Goal: Task Accomplishment & Management: Complete application form

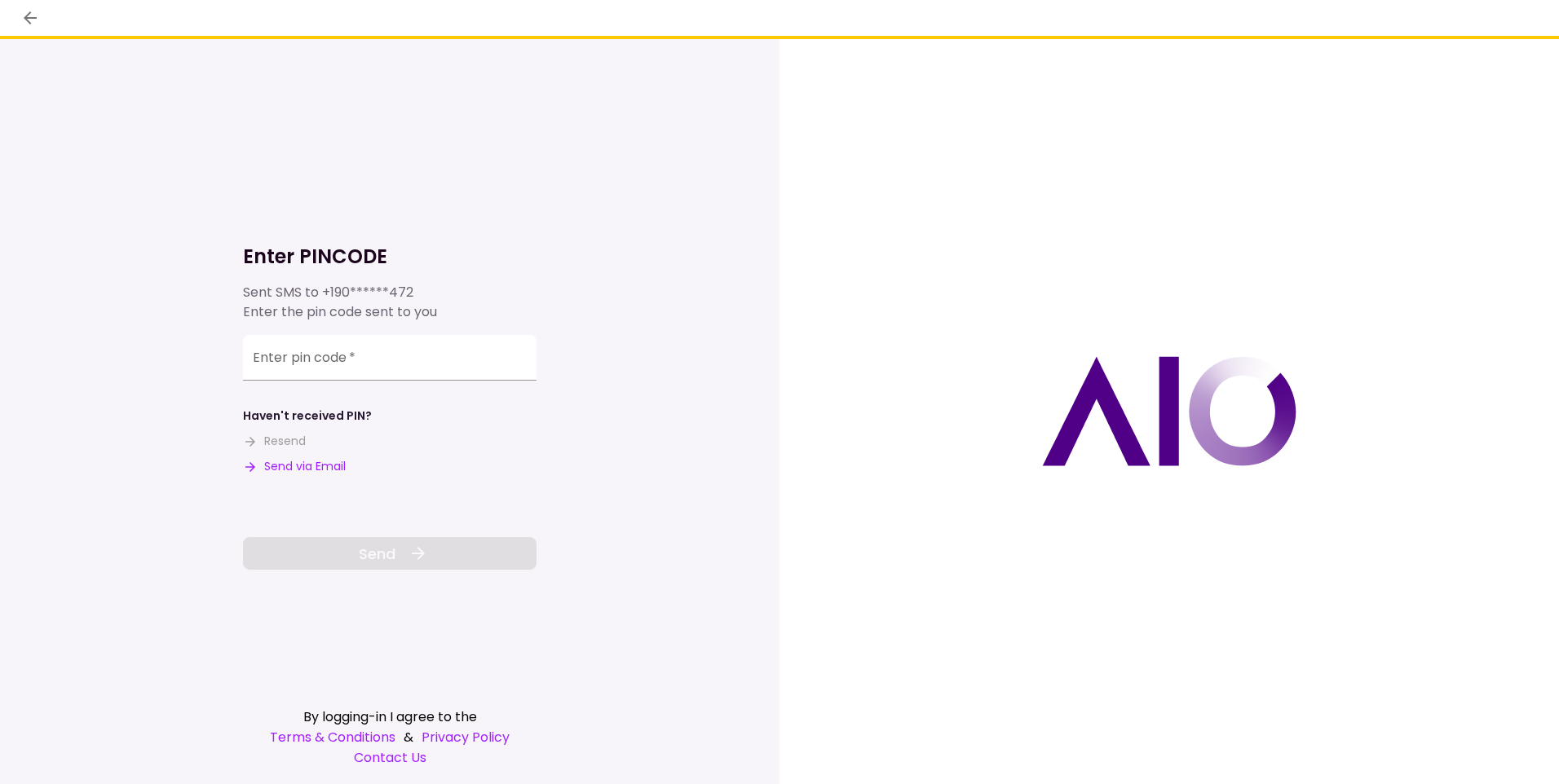
click at [293, 458] on button "Send via Email" at bounding box center [294, 467] width 103 height 17
click at [342, 377] on input "Enter pin code   *" at bounding box center [390, 360] width 293 height 46
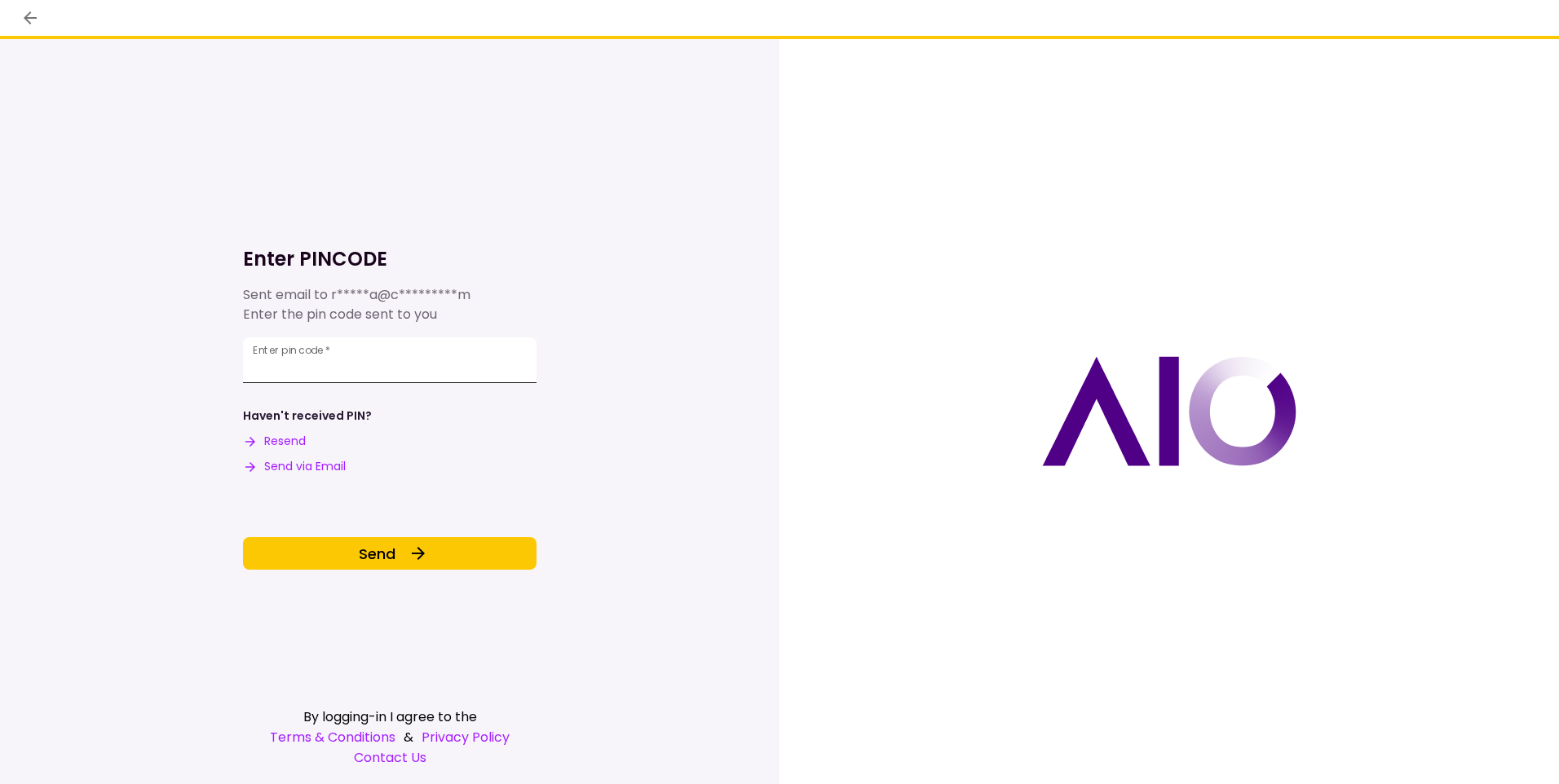
click at [354, 368] on input "******" at bounding box center [390, 360] width 293 height 46
drag, startPoint x: 316, startPoint y: 371, endPoint x: 242, endPoint y: 365, distance: 74.2
click at [249, 365] on input "******" at bounding box center [390, 360] width 293 height 46
click at [344, 372] on input "******" at bounding box center [390, 360] width 293 height 46
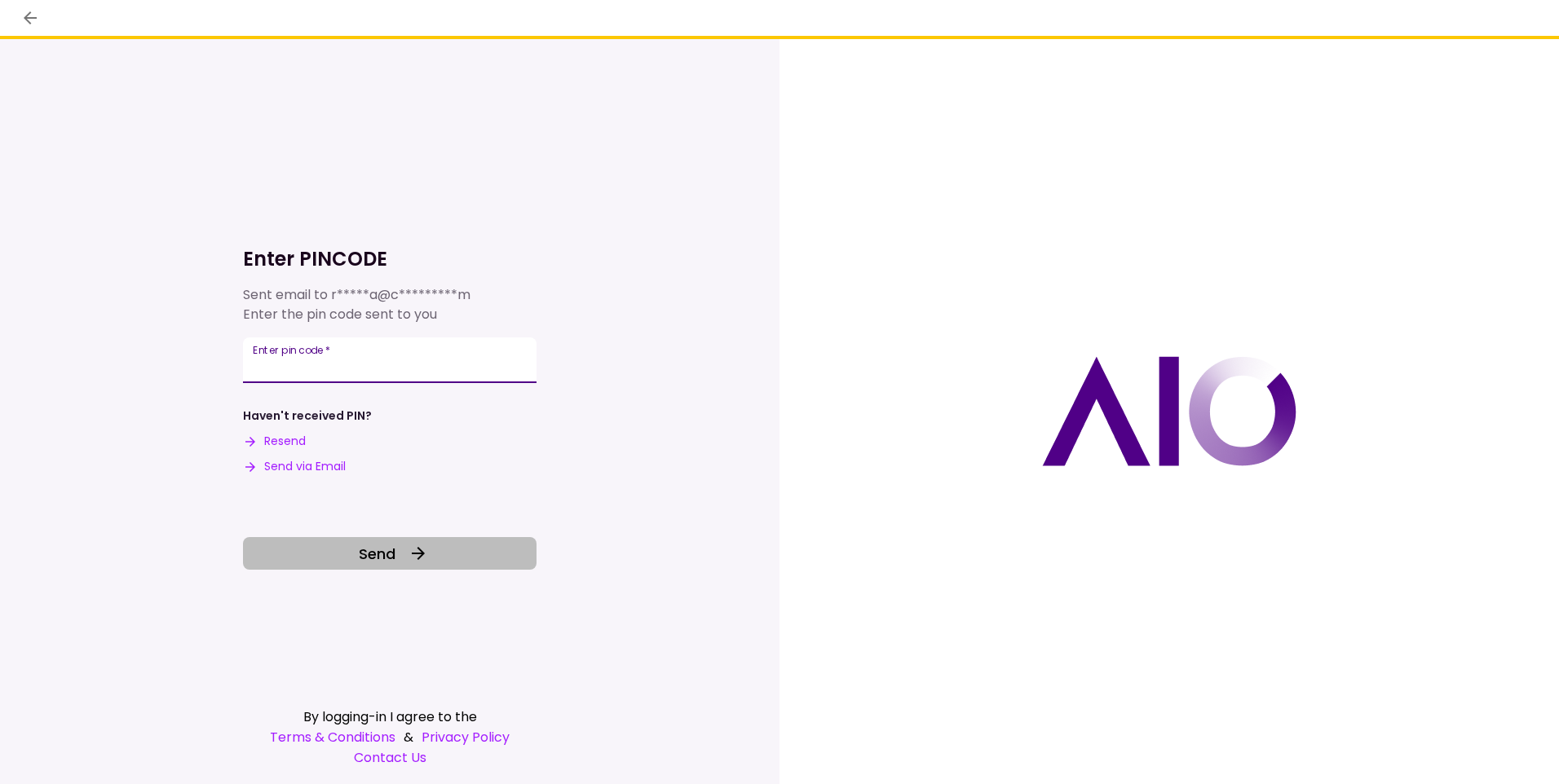
type input "******"
click at [297, 540] on button "Send" at bounding box center [390, 553] width 293 height 32
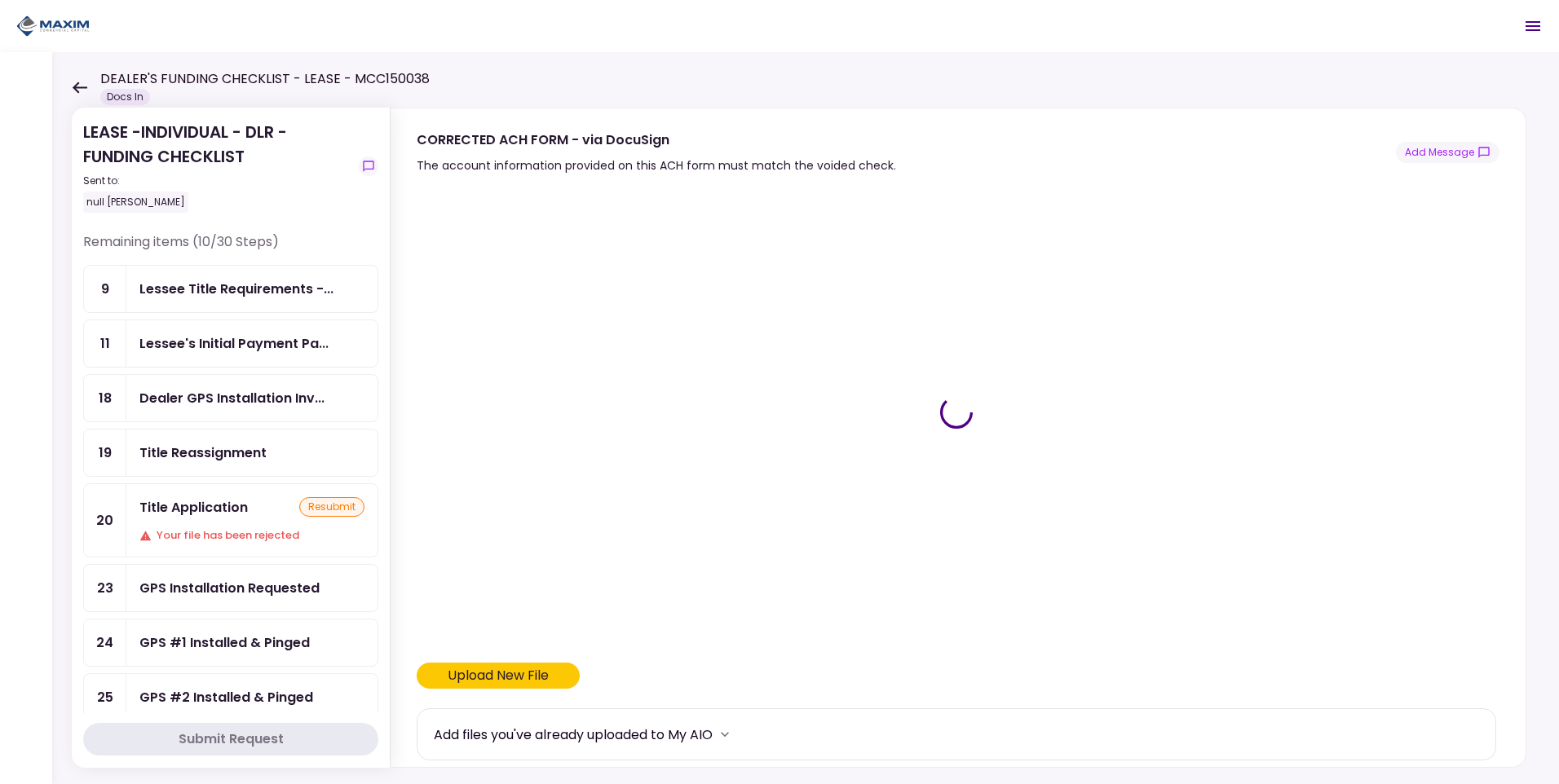
click at [212, 513] on div "Title Application" at bounding box center [193, 507] width 108 height 20
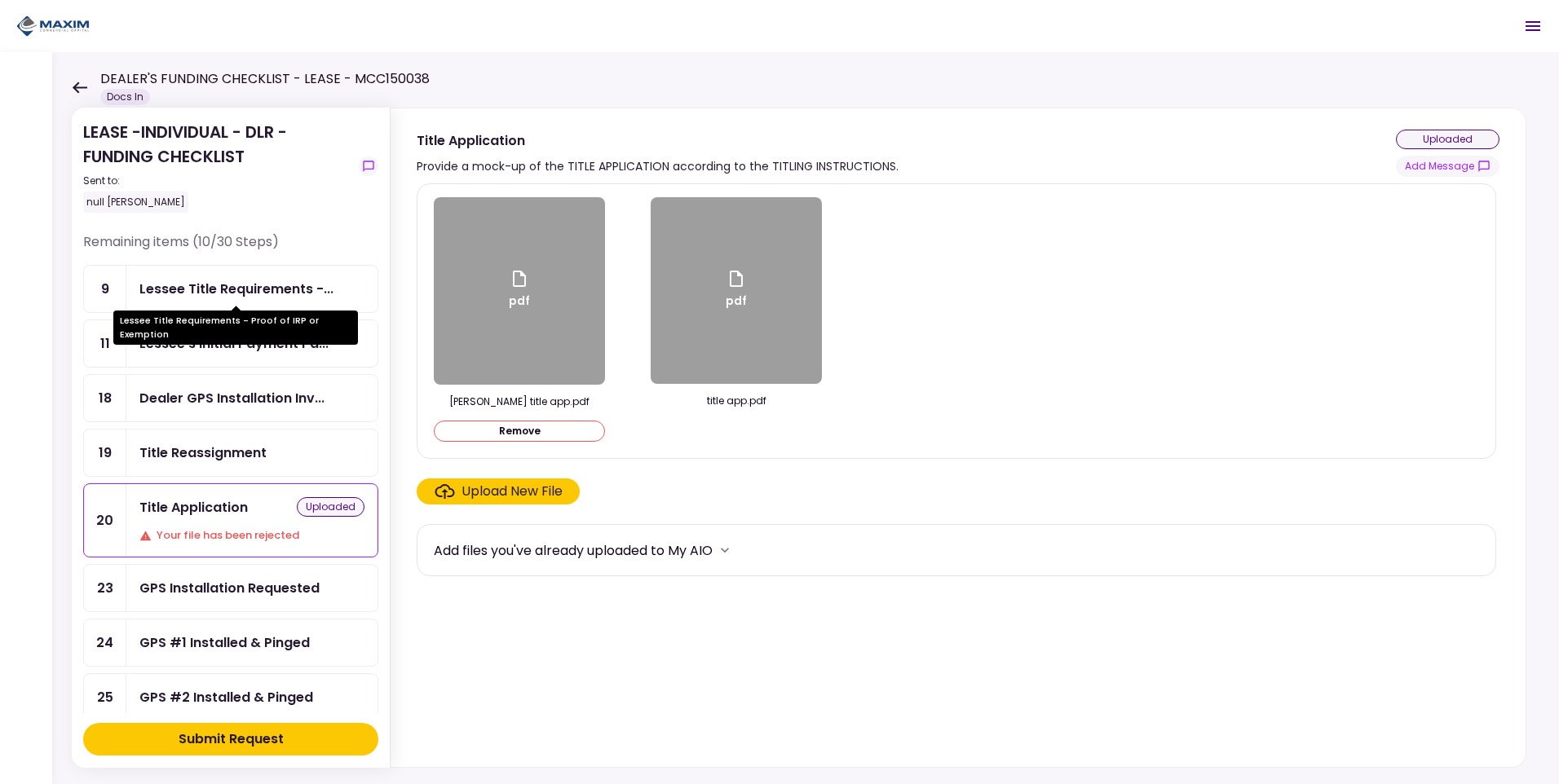
click at [300, 290] on div "Lessee Title Requirements -..." at bounding box center [237, 289] width 194 height 20
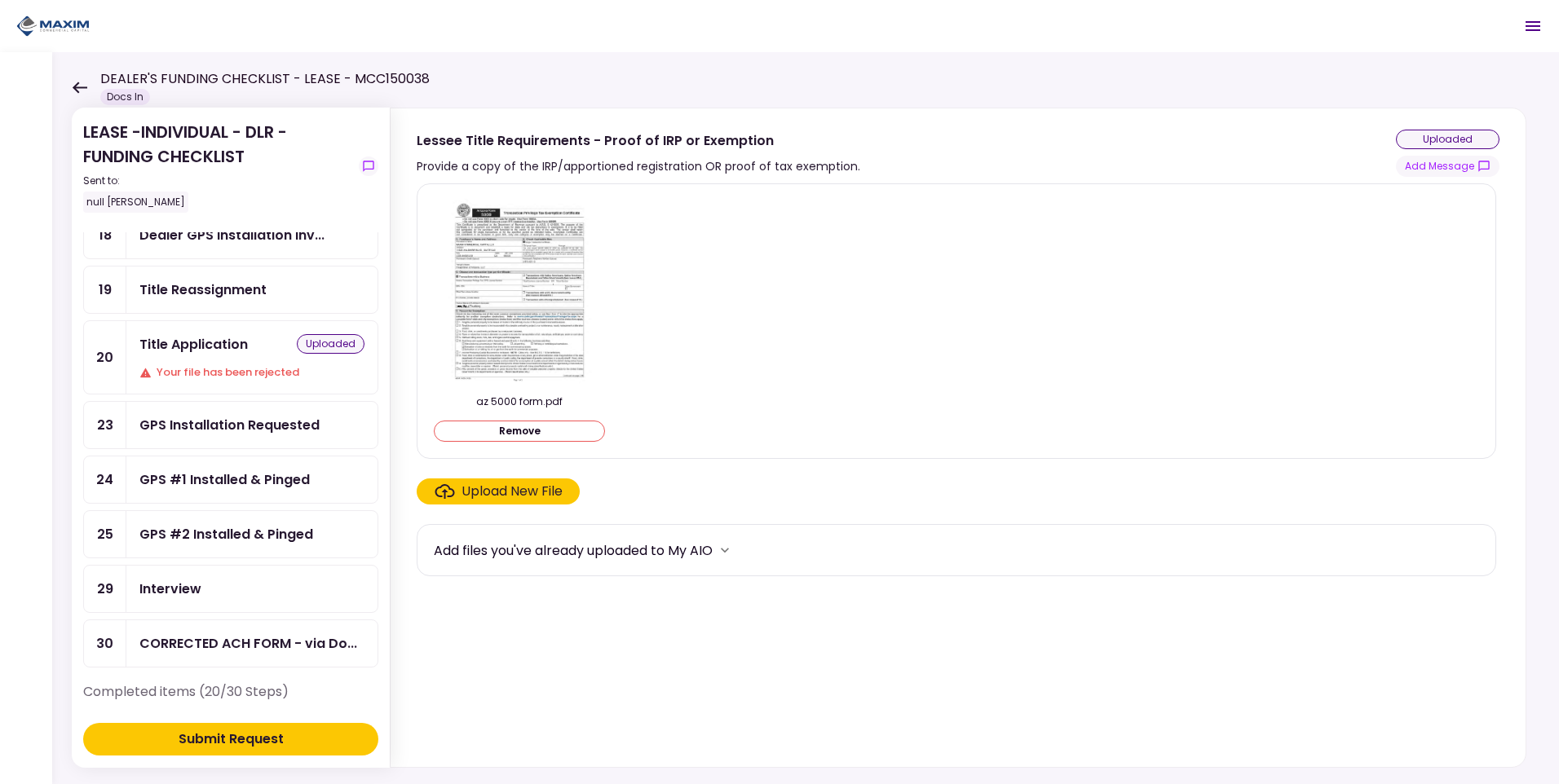
scroll to position [245, 0]
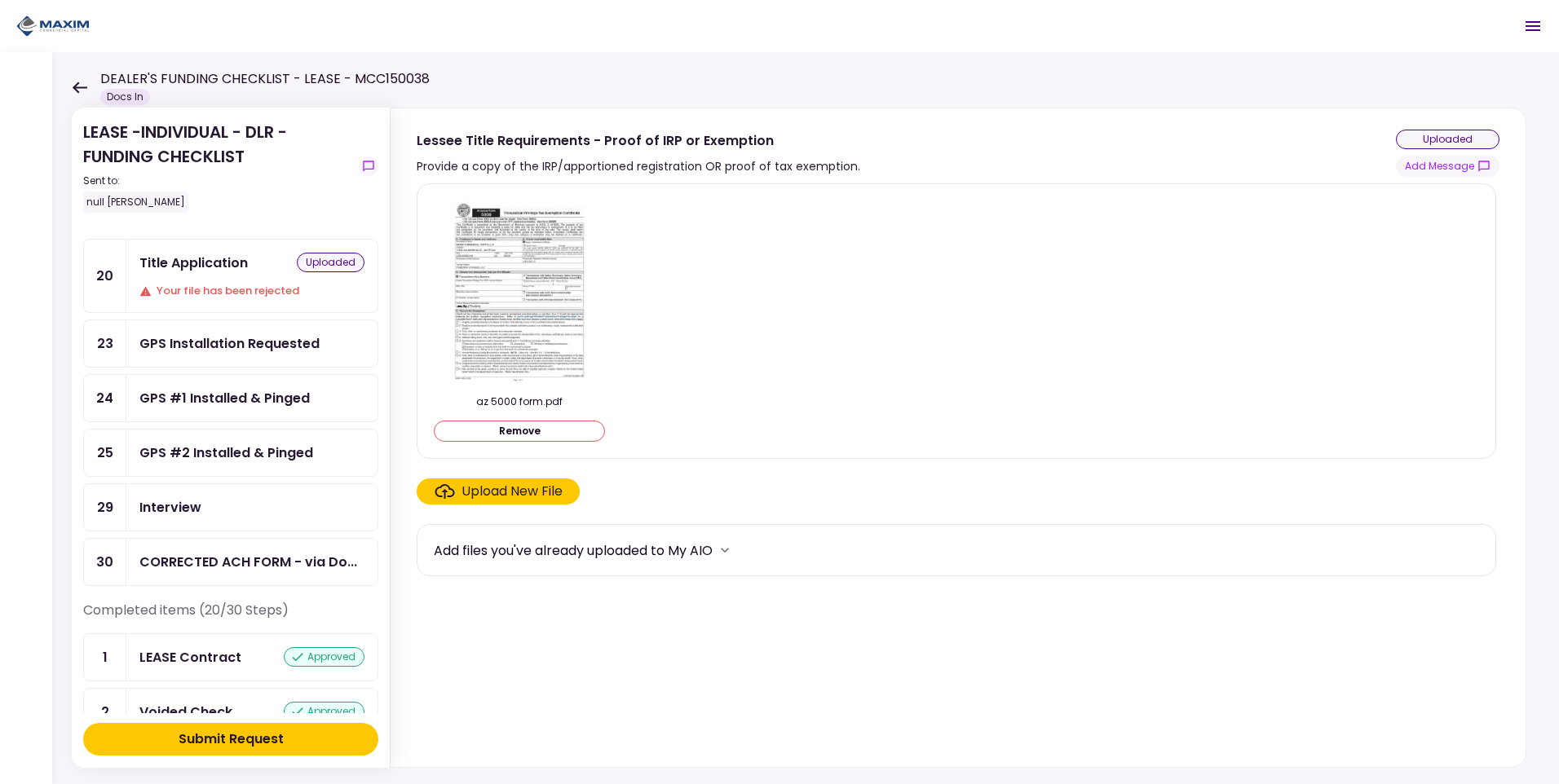
click at [207, 735] on div "Submit Request" at bounding box center [230, 739] width 105 height 20
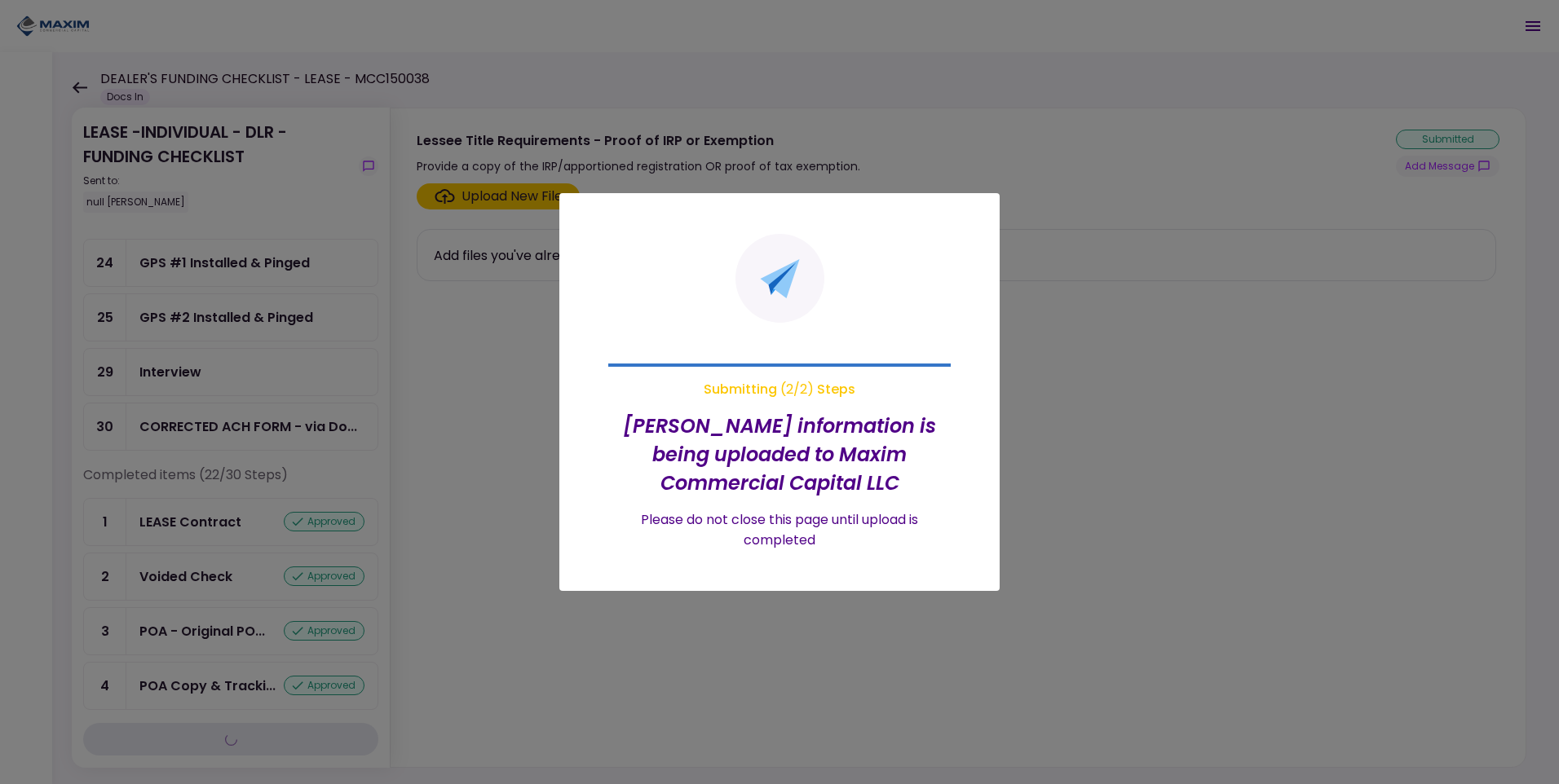
scroll to position [109, 0]
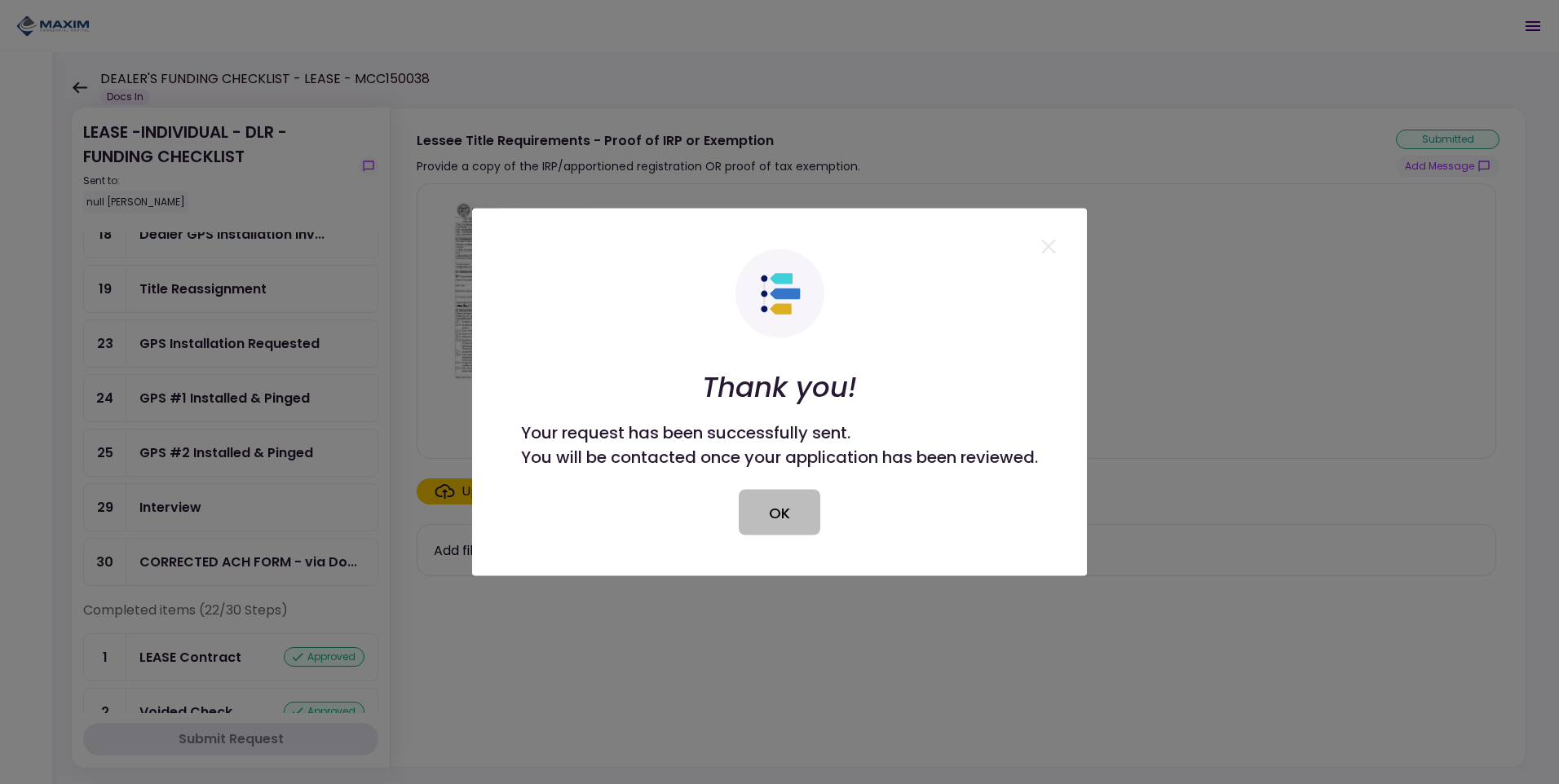
click at [778, 510] on button "OK" at bounding box center [780, 513] width 82 height 46
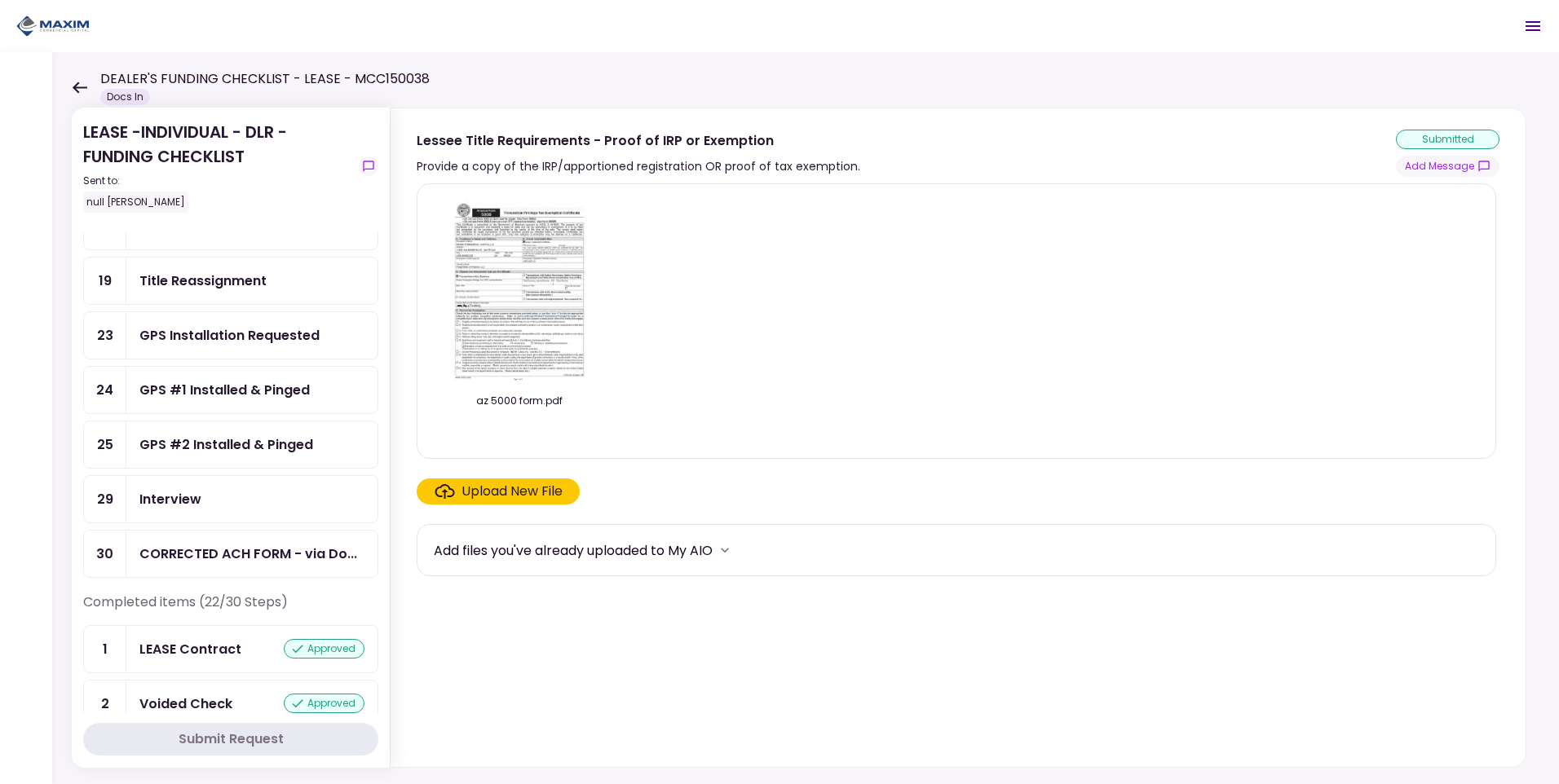
scroll to position [0, 0]
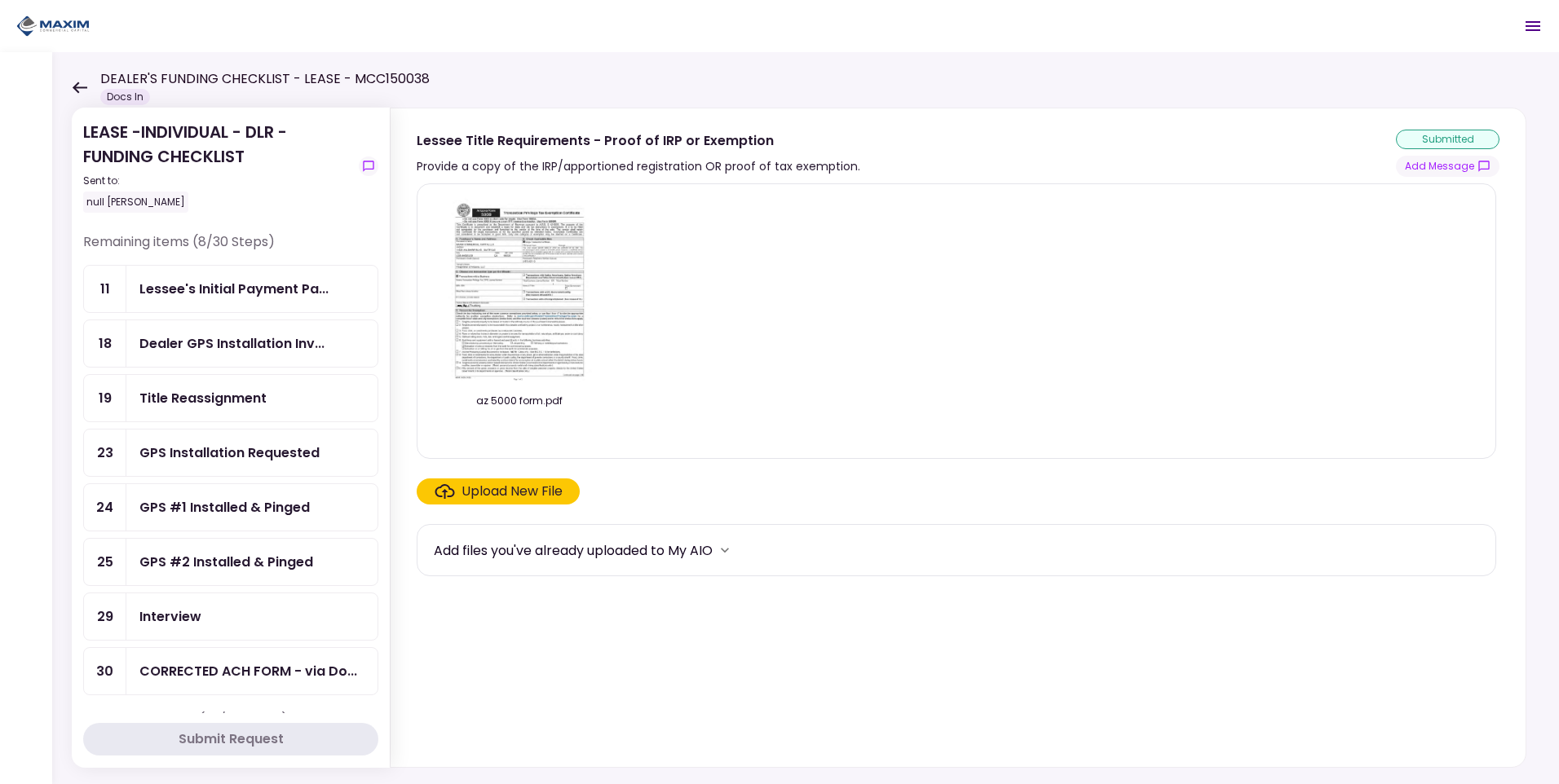
click at [997, 277] on div "az 5000 form.pdf" at bounding box center [956, 320] width 1045 height 248
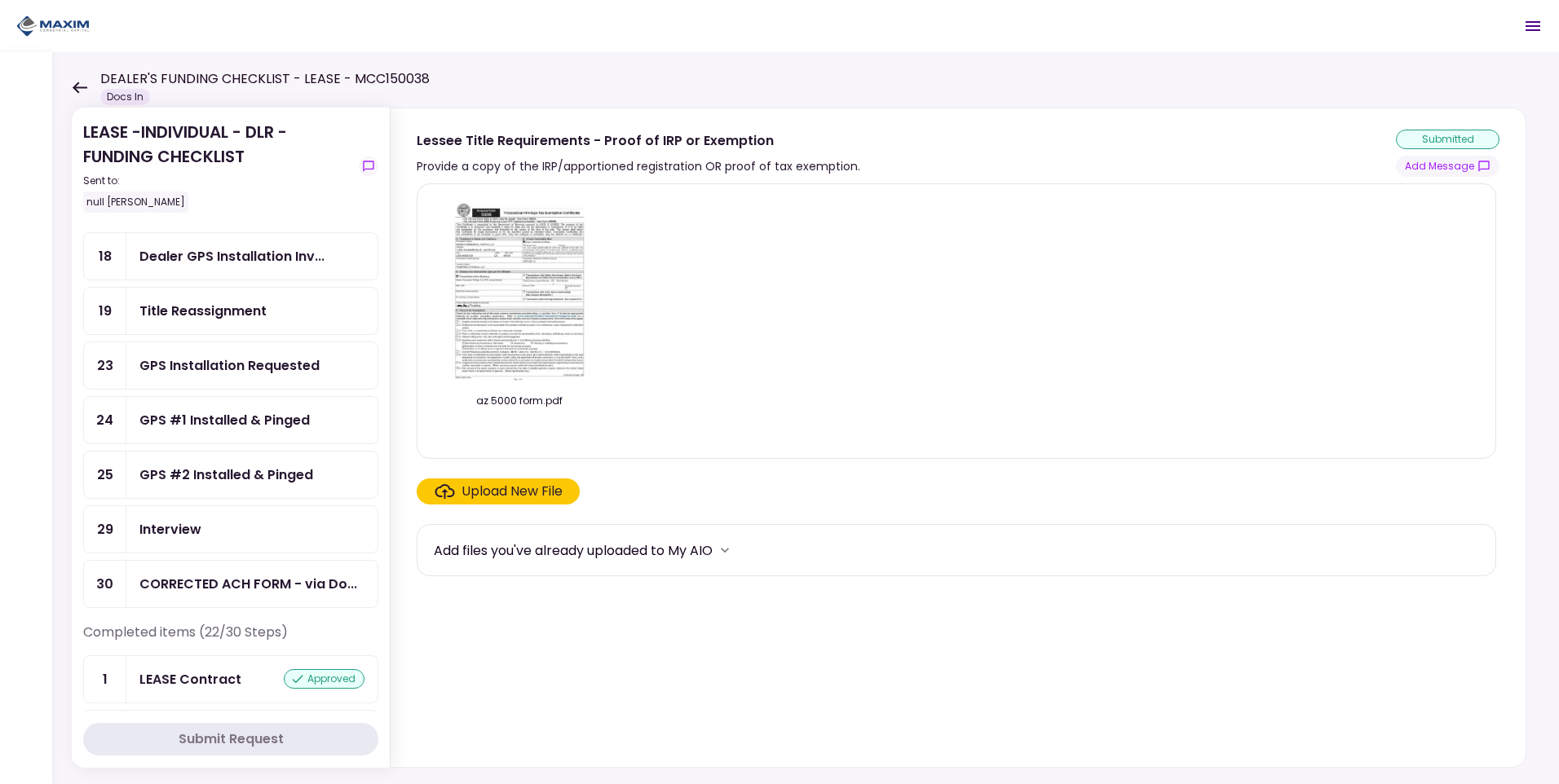
scroll to position [82, 0]
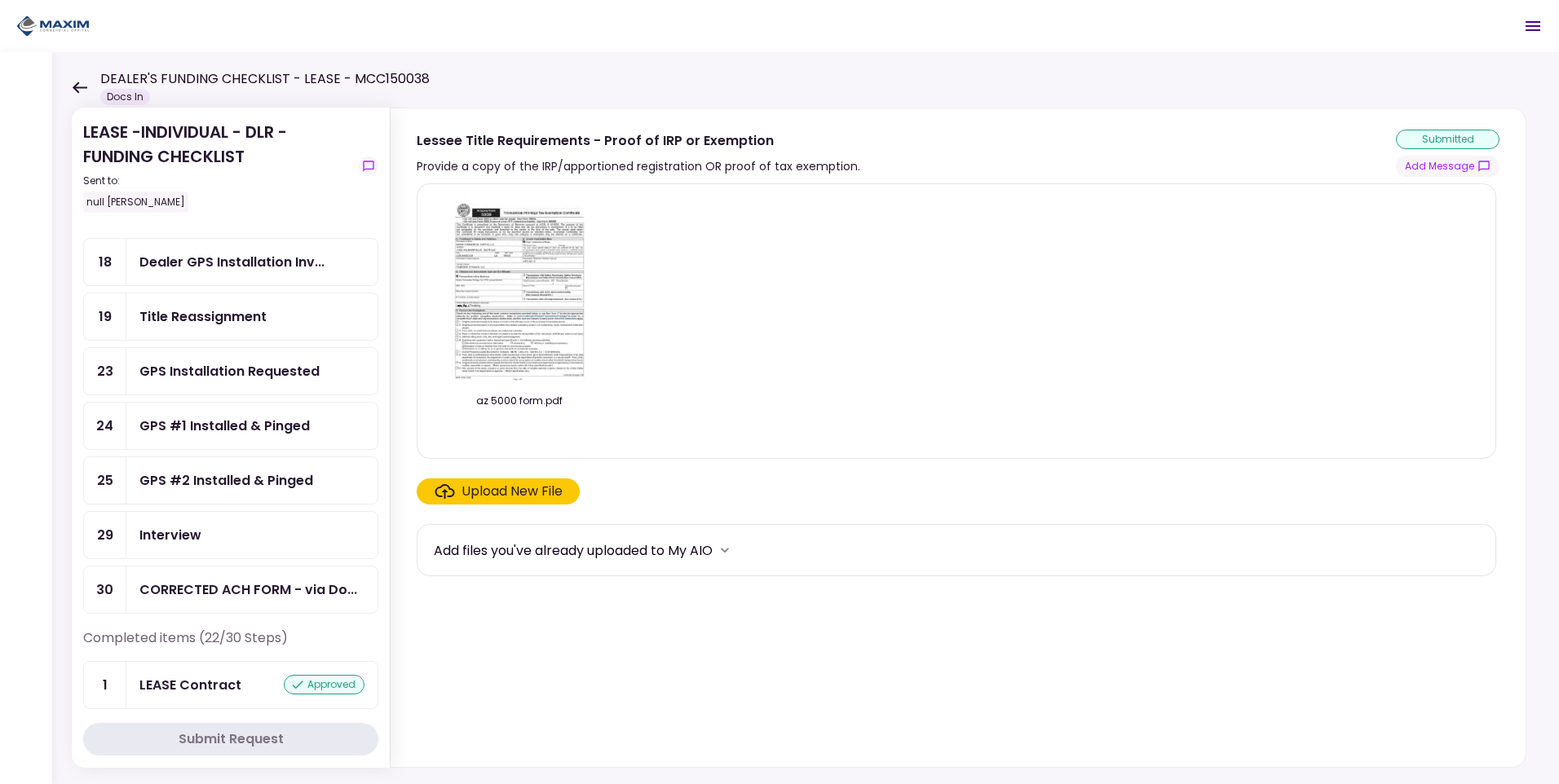
click at [233, 321] on div "Title Reassignment" at bounding box center [203, 317] width 127 height 20
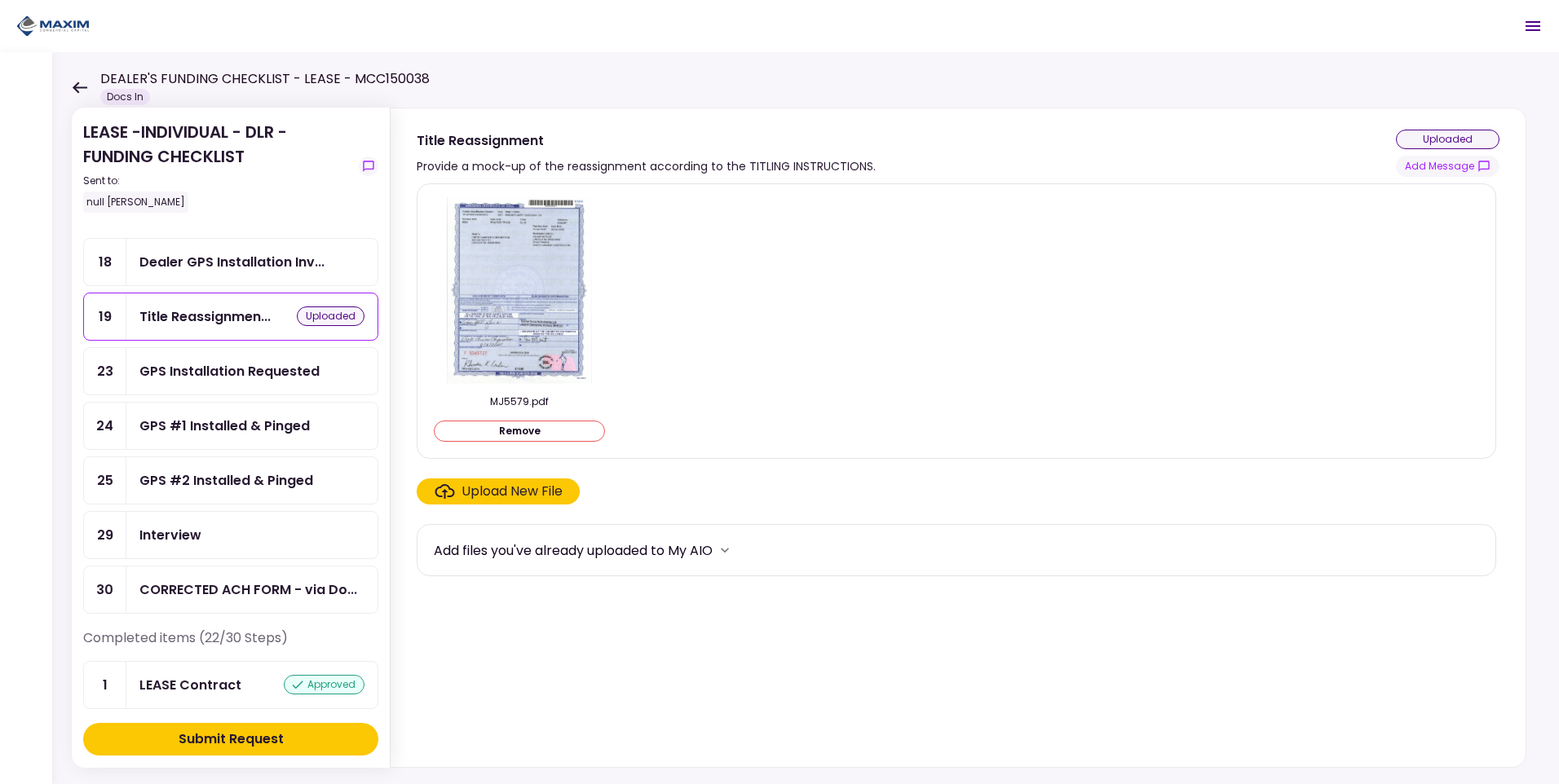
click at [175, 741] on button "Submit Request" at bounding box center [231, 739] width 295 height 32
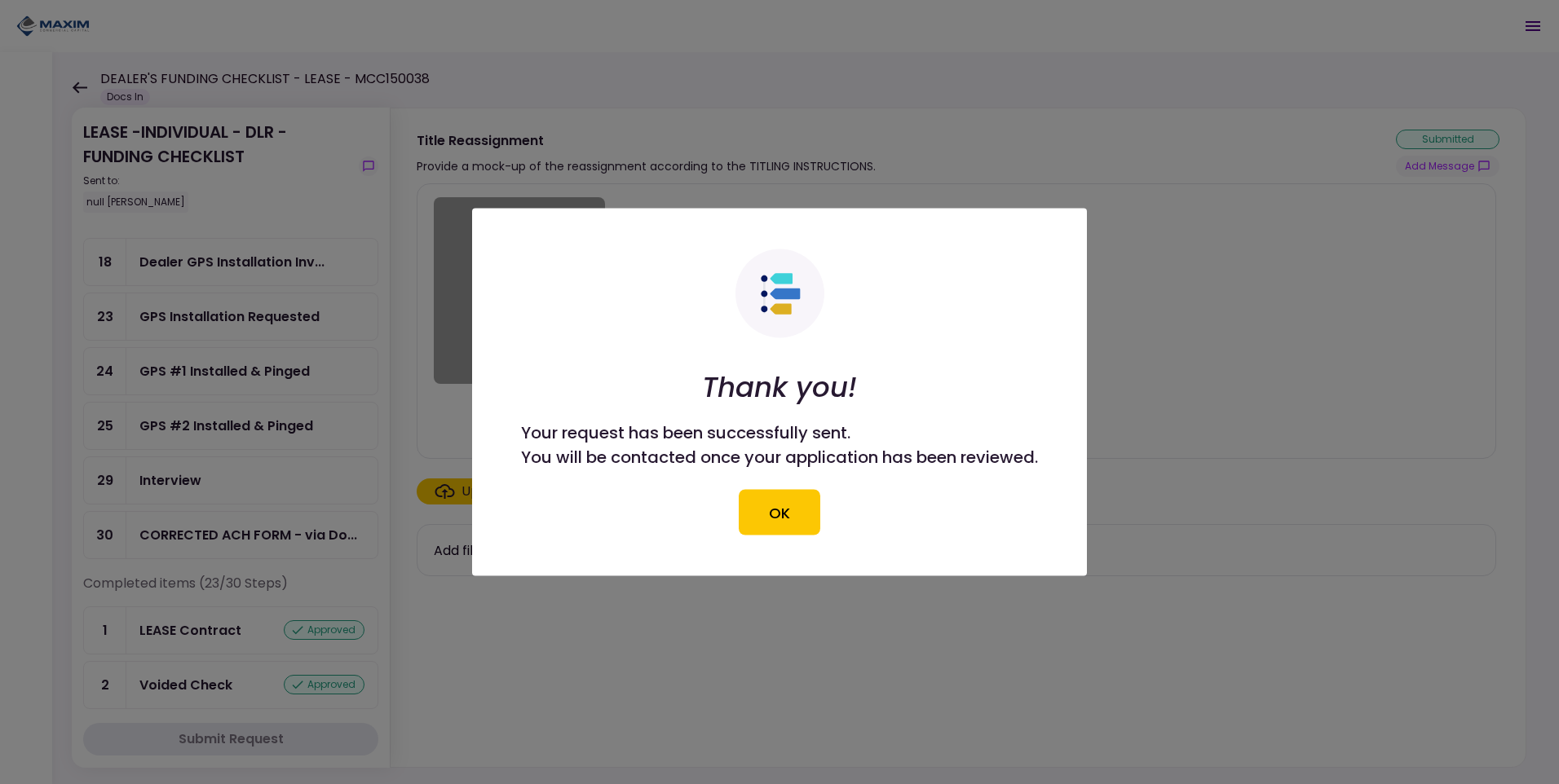
click at [795, 515] on button "OK" at bounding box center [780, 513] width 82 height 46
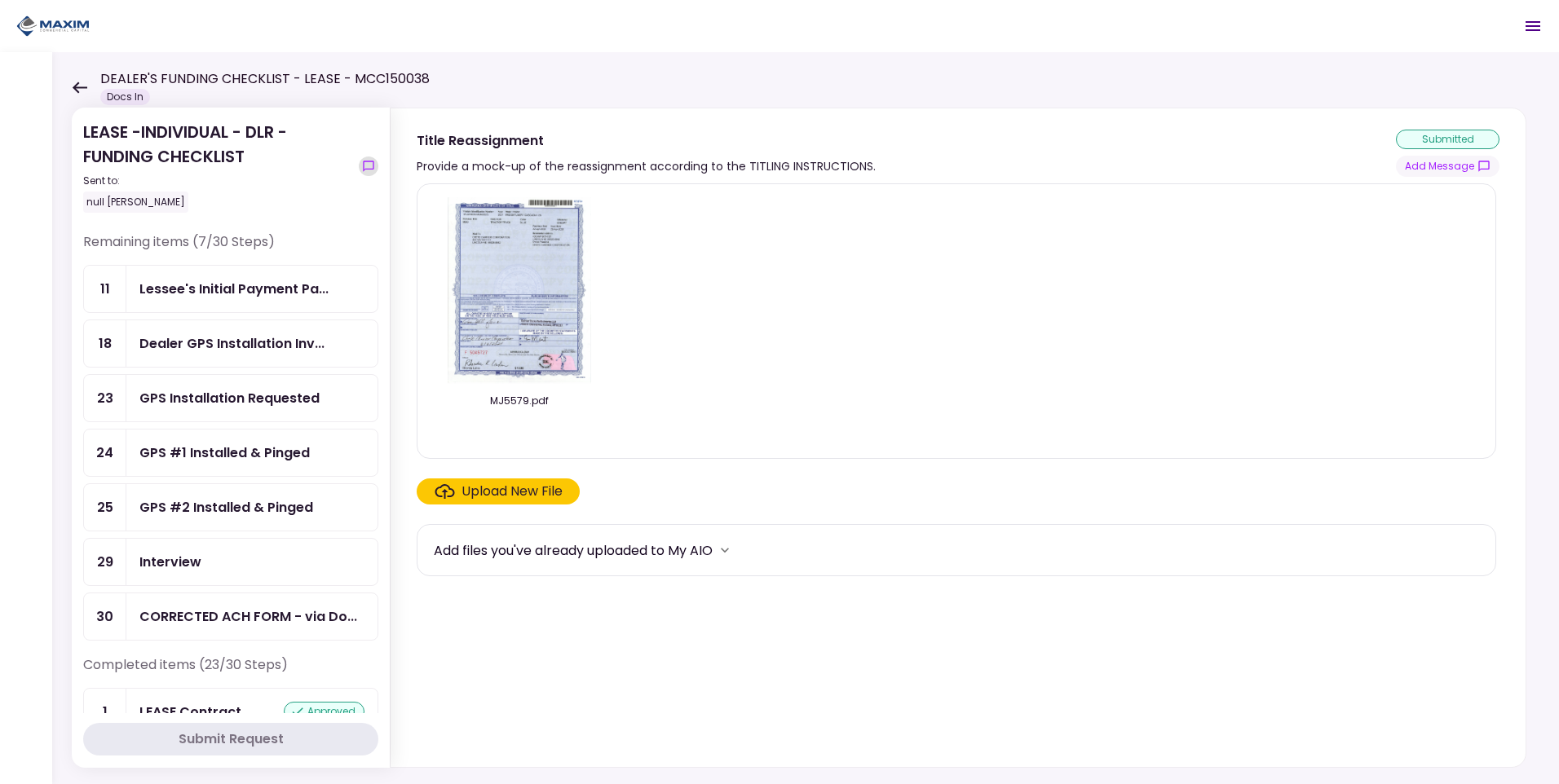
click at [365, 164] on icon "show-messages" at bounding box center [368, 165] width 13 height 13
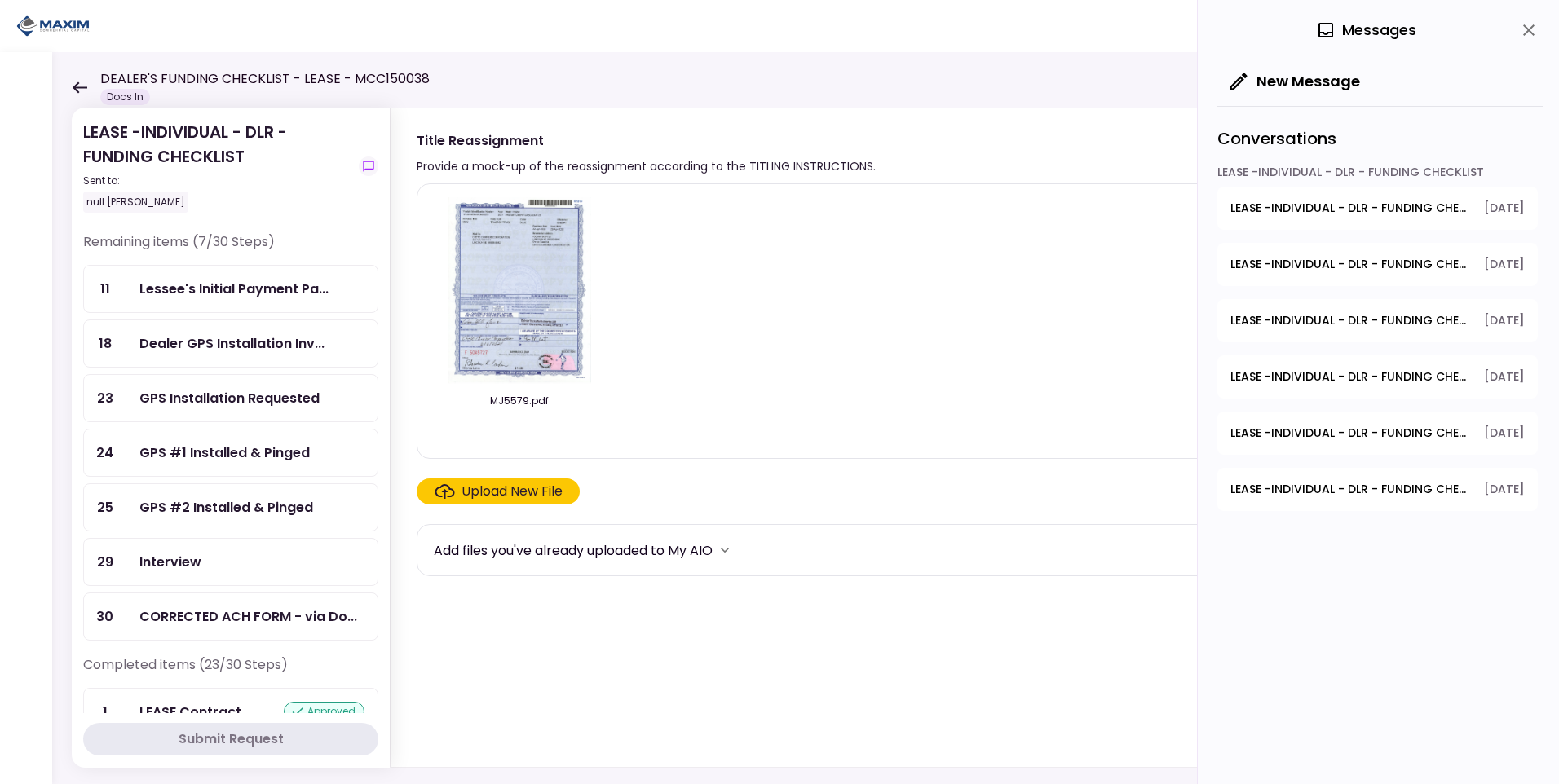
click at [1343, 204] on span "LEASE -INDIVIDUAL - DLR - FUNDING CHECKLIST - GPS Units Ordered" at bounding box center [1351, 208] width 242 height 17
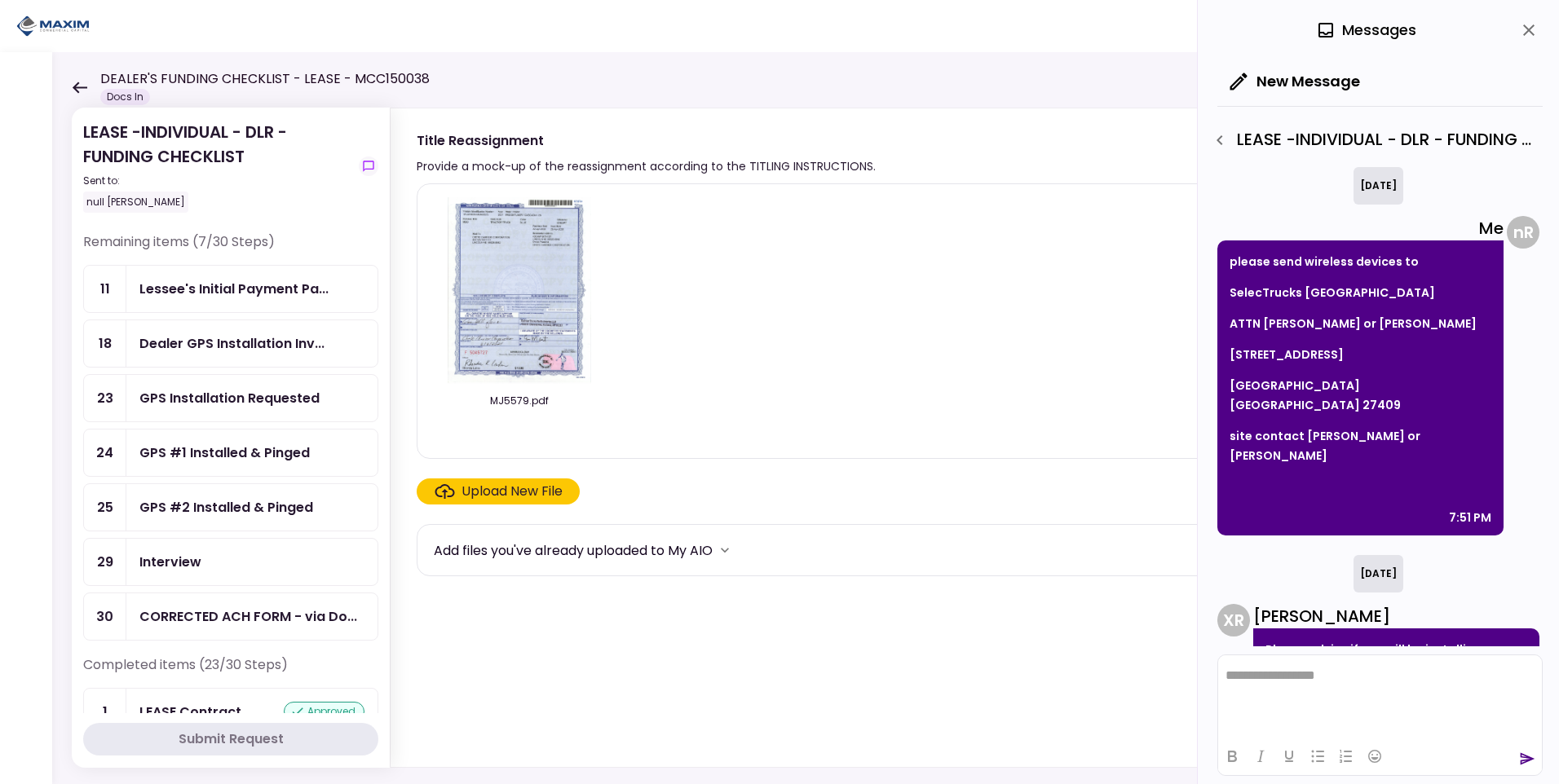
scroll to position [154, 0]
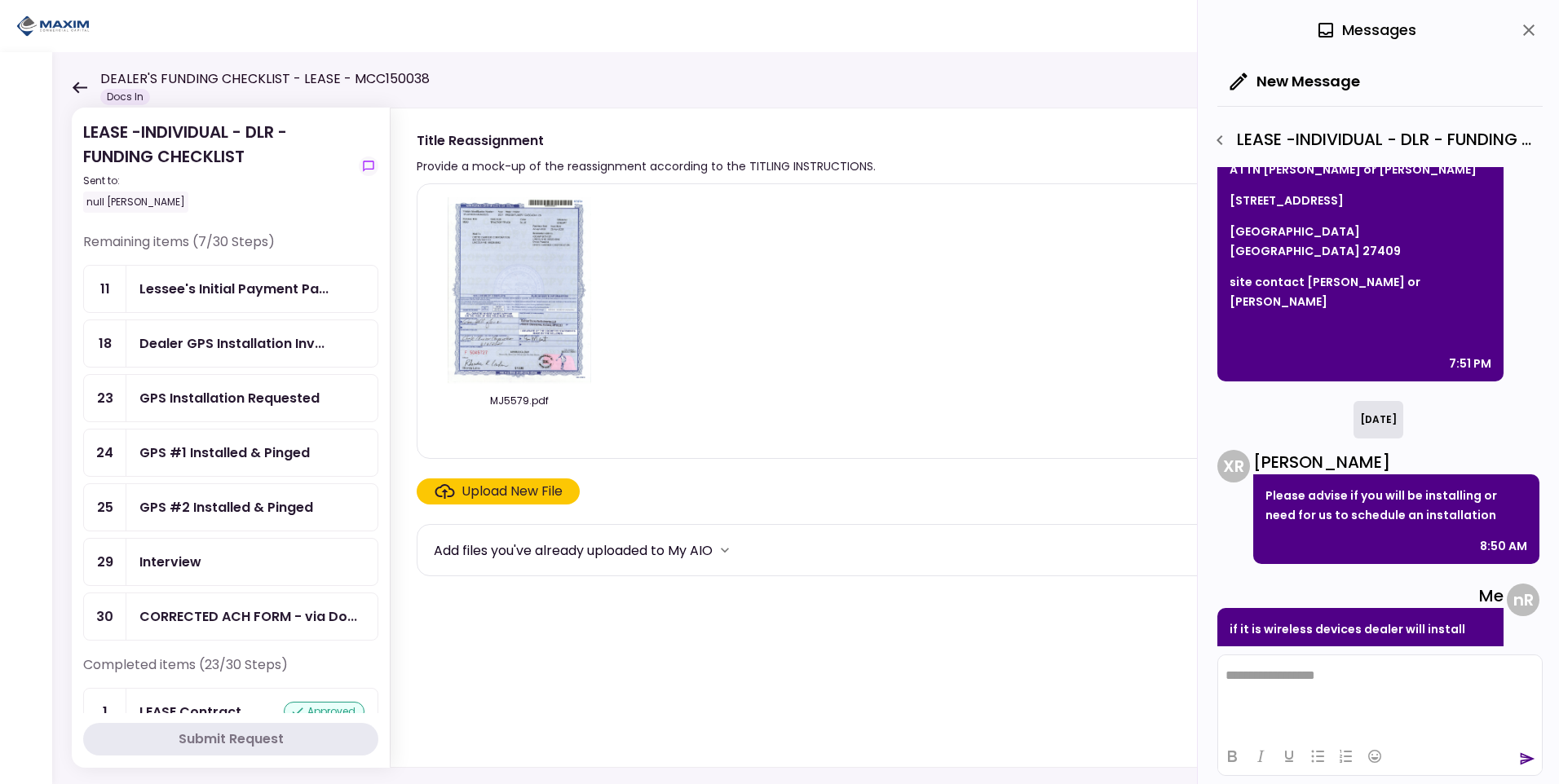
click at [1210, 137] on icon "button" at bounding box center [1219, 140] width 20 height 20
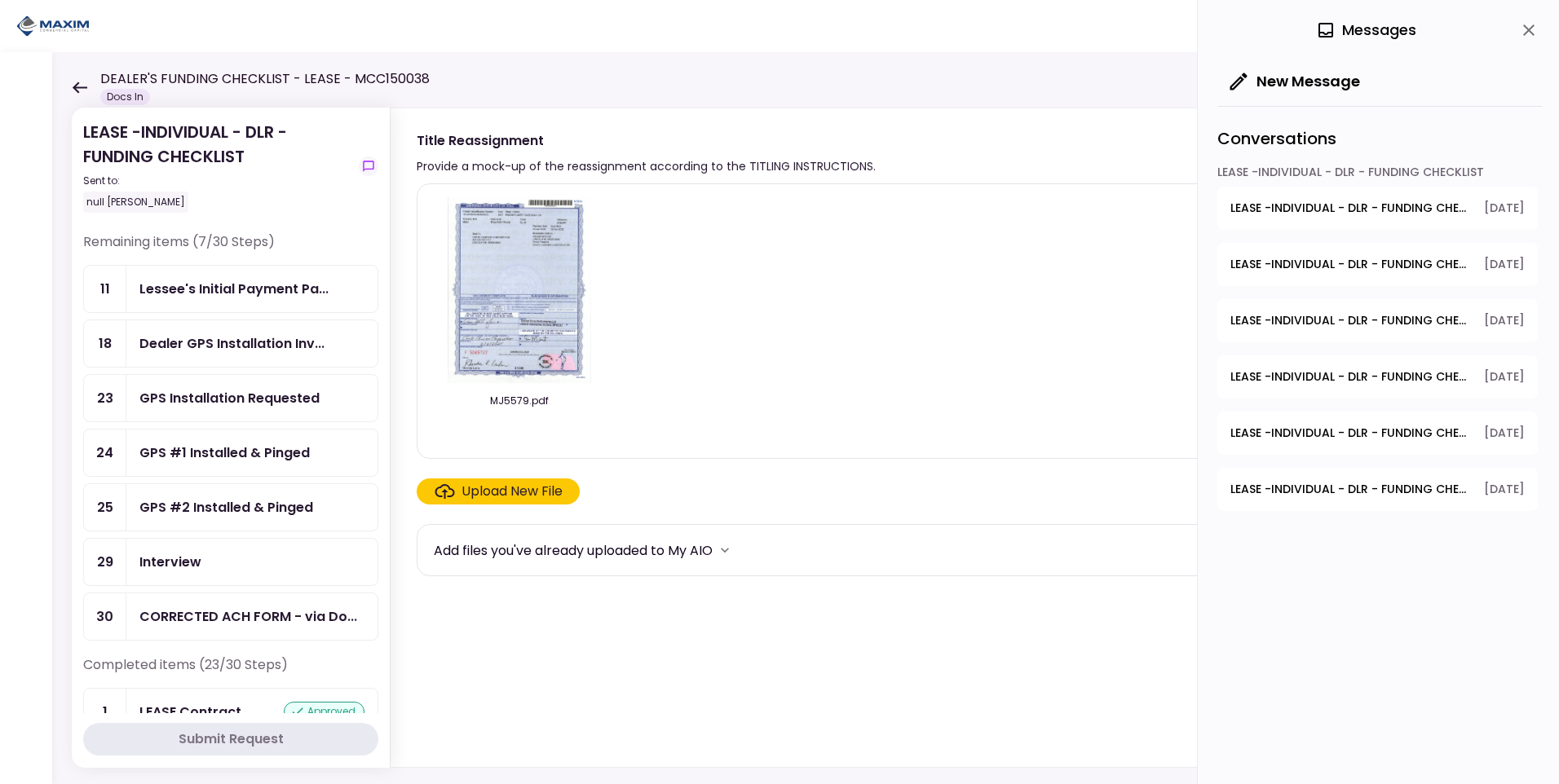
click at [1259, 210] on span "LEASE -INDIVIDUAL - DLR - FUNDING CHECKLIST - GPS Units Ordered" at bounding box center [1351, 208] width 242 height 17
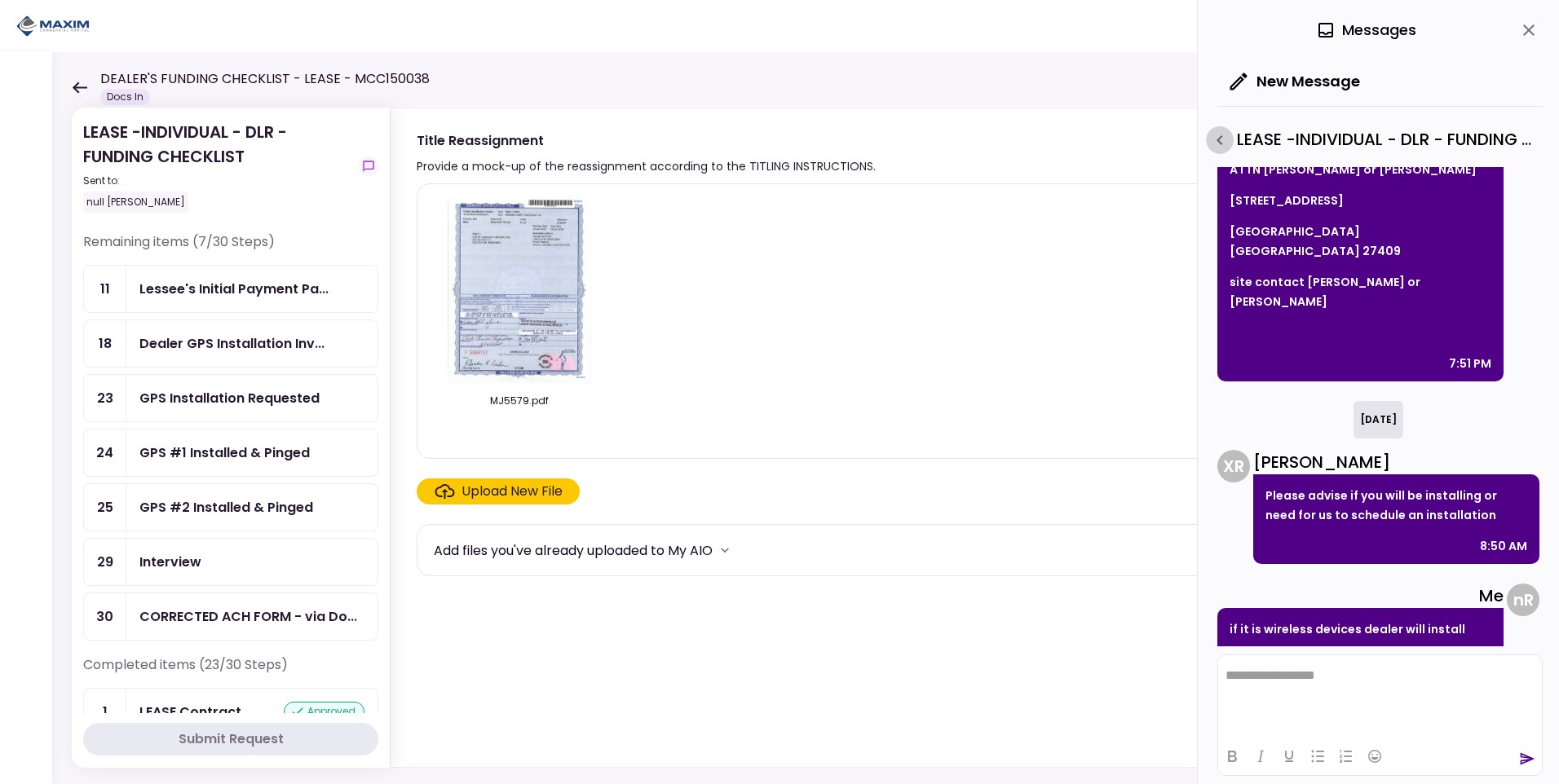
click at [1216, 137] on icon "button" at bounding box center [1219, 140] width 20 height 20
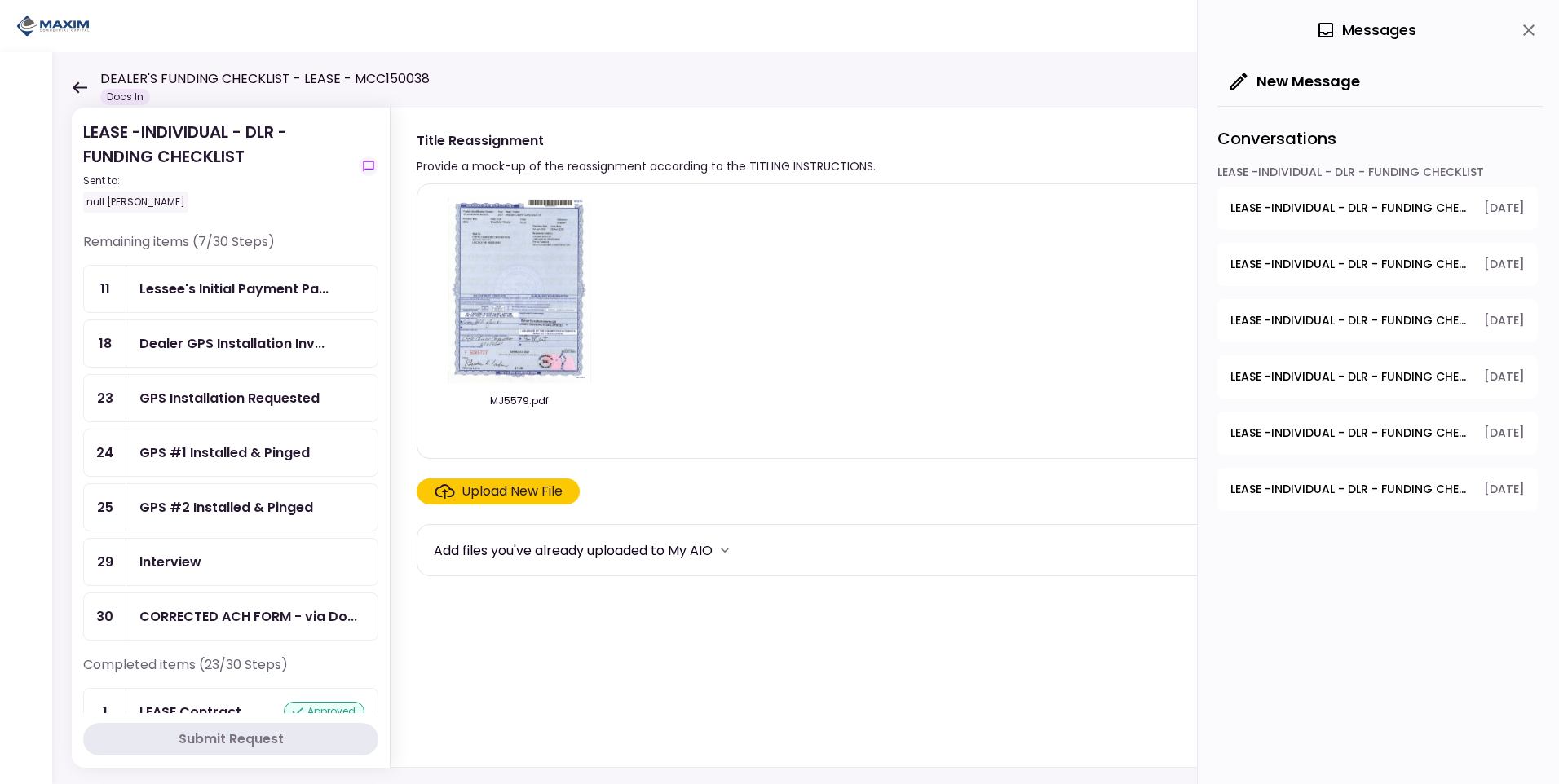
click at [1305, 301] on button "LEASE -INDIVIDUAL - DLR - FUNDING CHECKLIST - Lessee CDL or Driver License 5.09…" at bounding box center [1377, 320] width 320 height 43
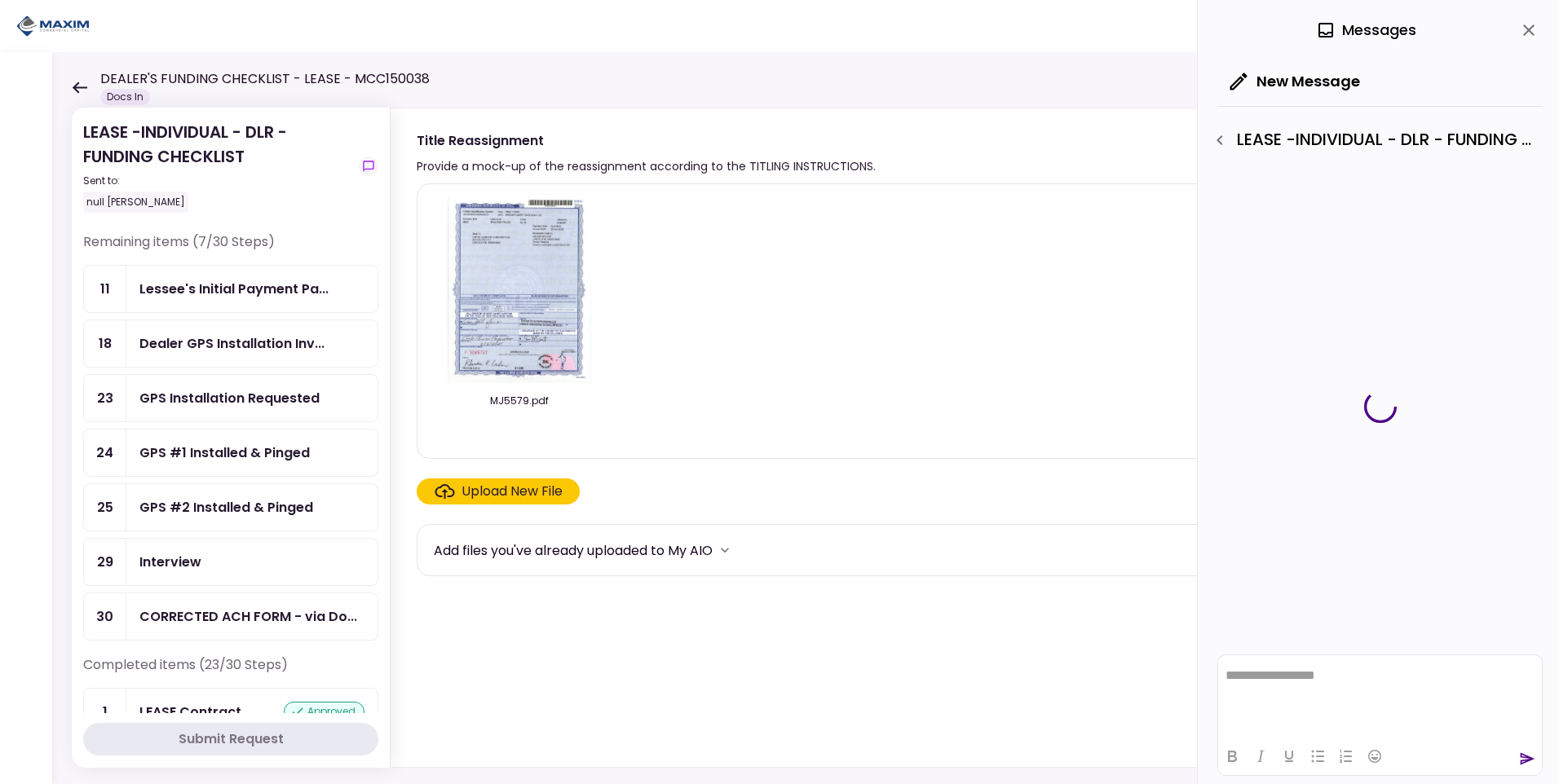
scroll to position [0, 0]
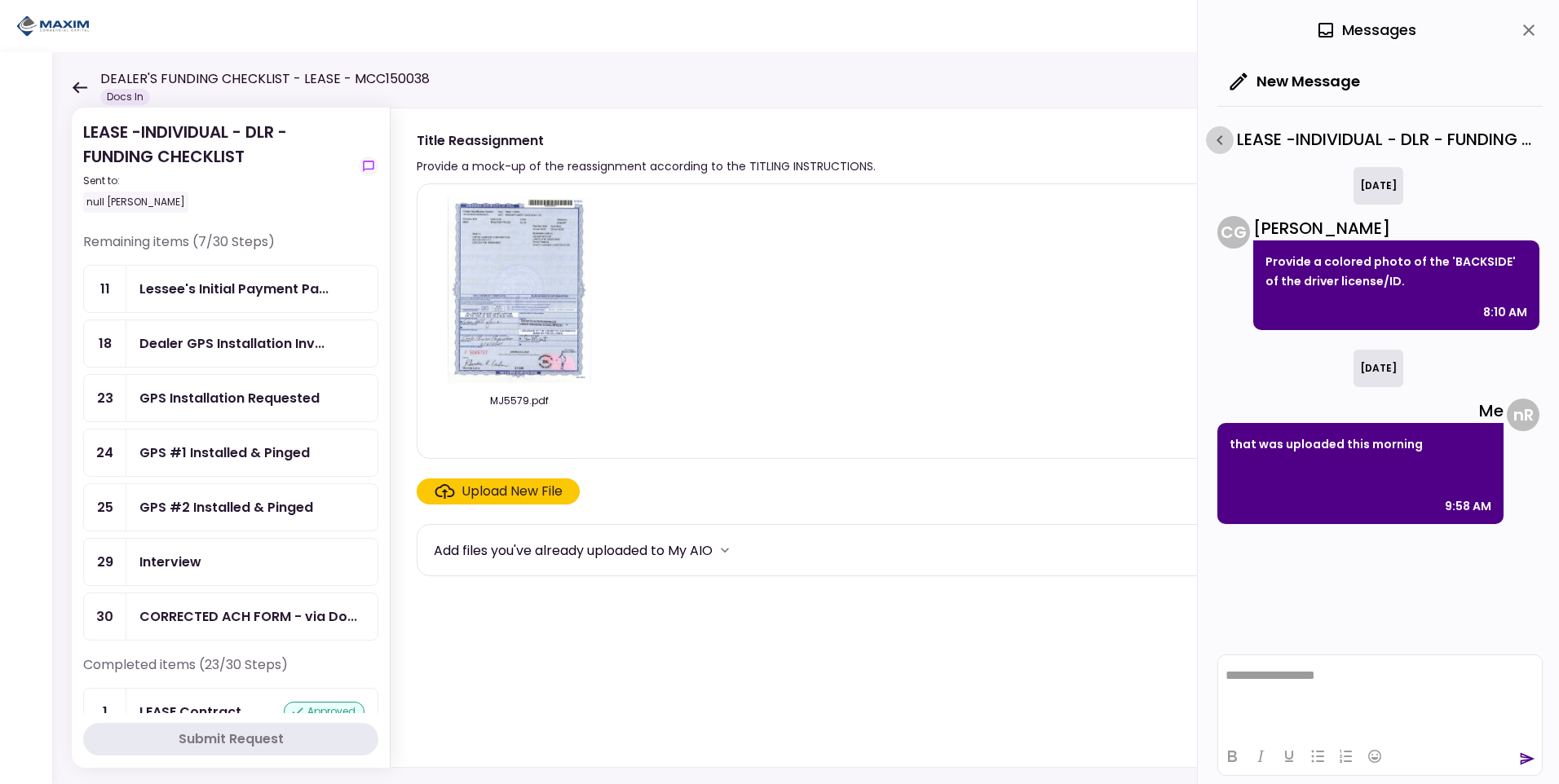
click at [1218, 131] on icon "button" at bounding box center [1219, 140] width 20 height 20
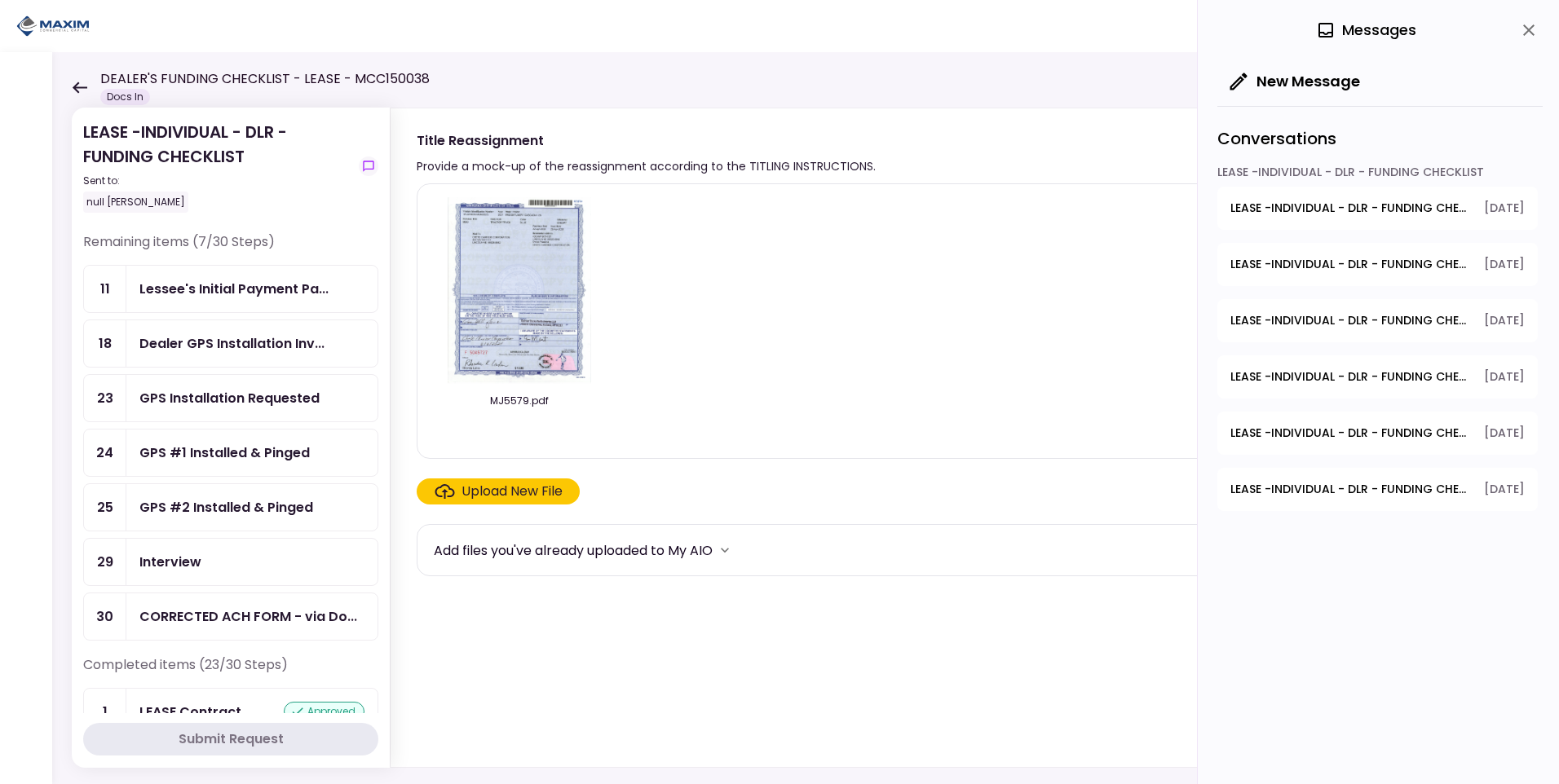
click at [1413, 383] on span "LEASE -INDIVIDUAL - DLR - FUNDING CHECKLIST - Voided Check" at bounding box center [1351, 377] width 242 height 17
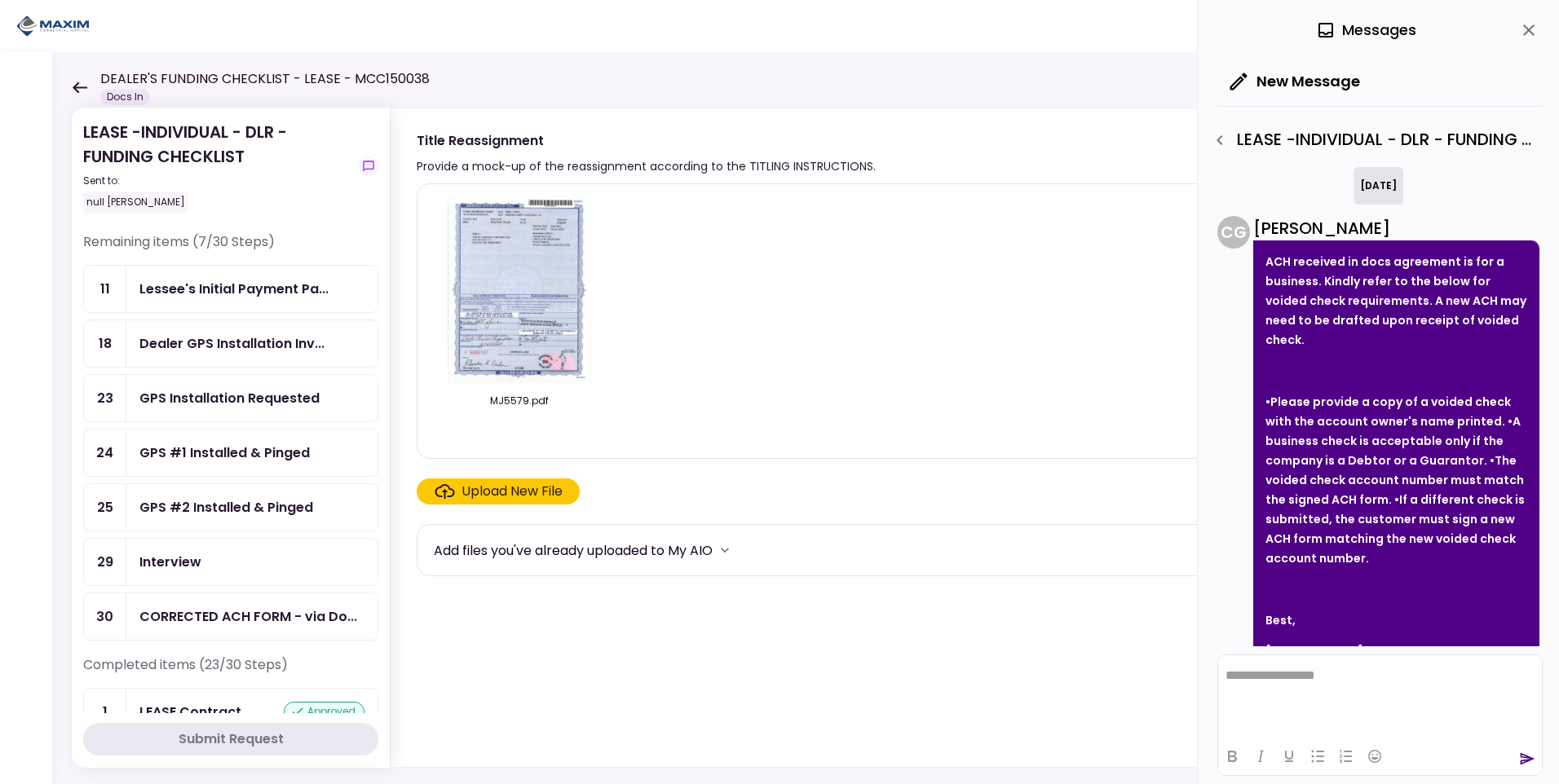
scroll to position [255, 0]
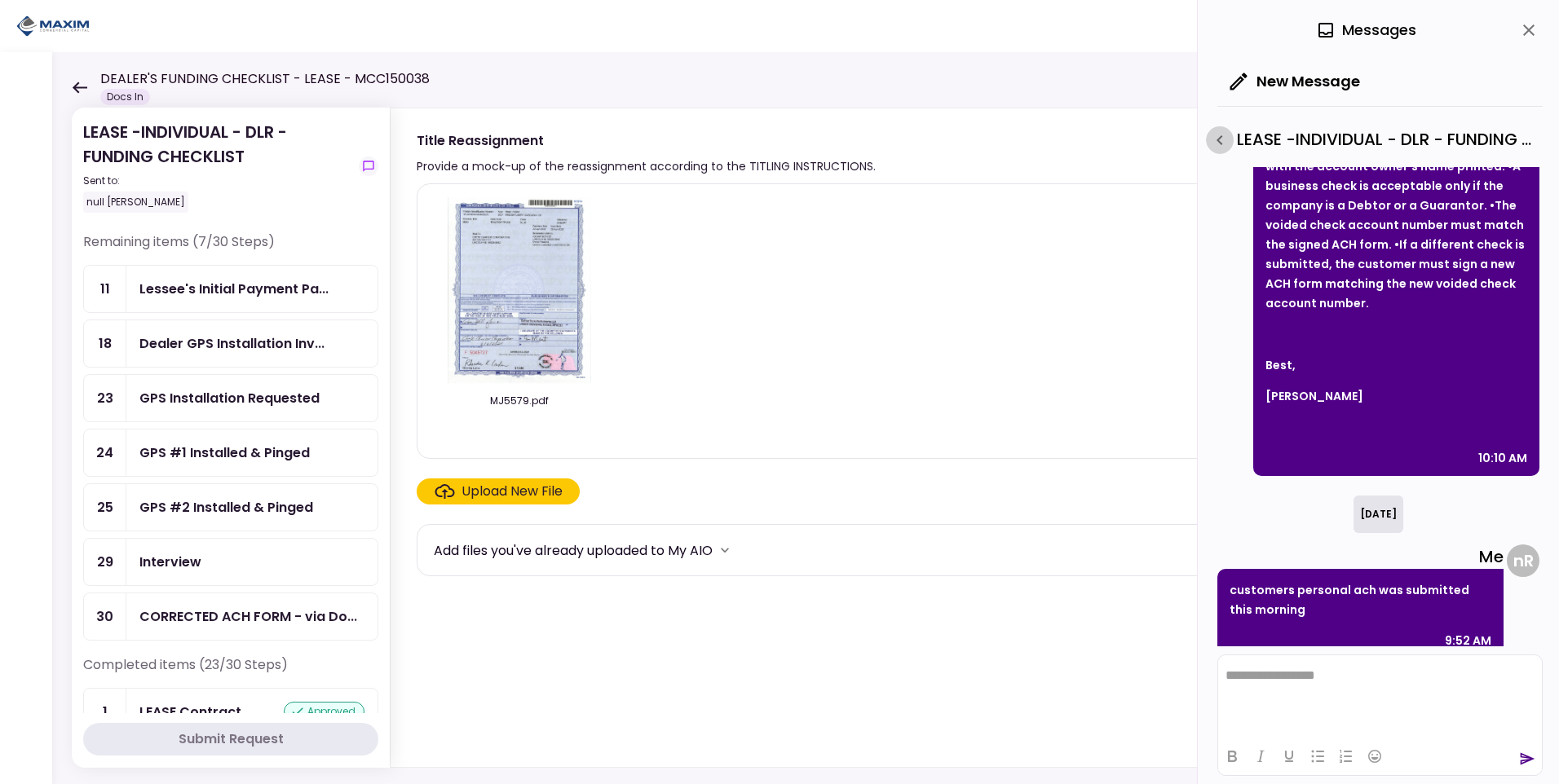
click at [1226, 140] on icon "button" at bounding box center [1219, 140] width 20 height 20
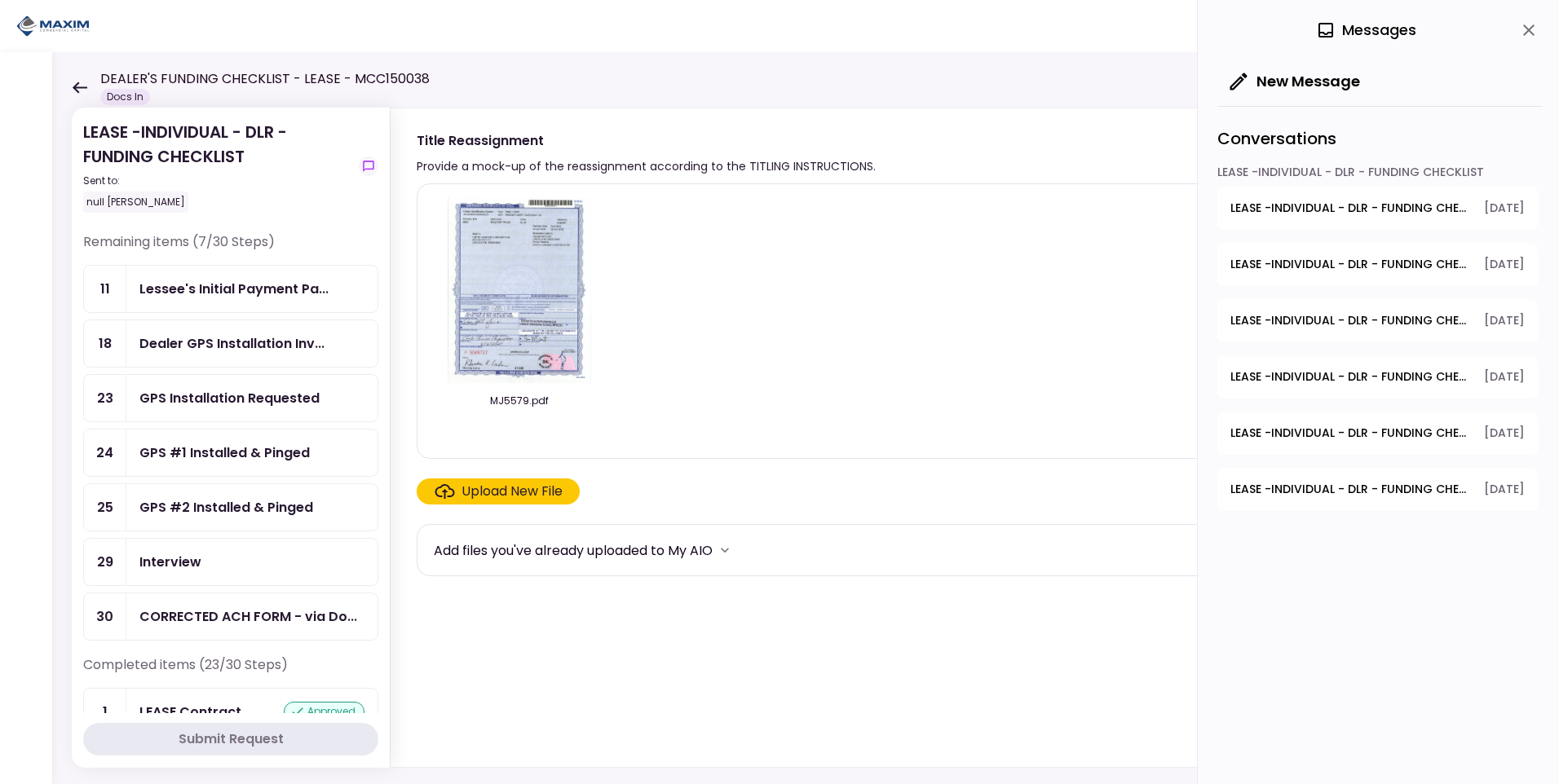
click at [1377, 426] on span "LEASE -INDIVIDUAL - DLR - FUNDING CHECKLIST - Title Application" at bounding box center [1351, 433] width 242 height 17
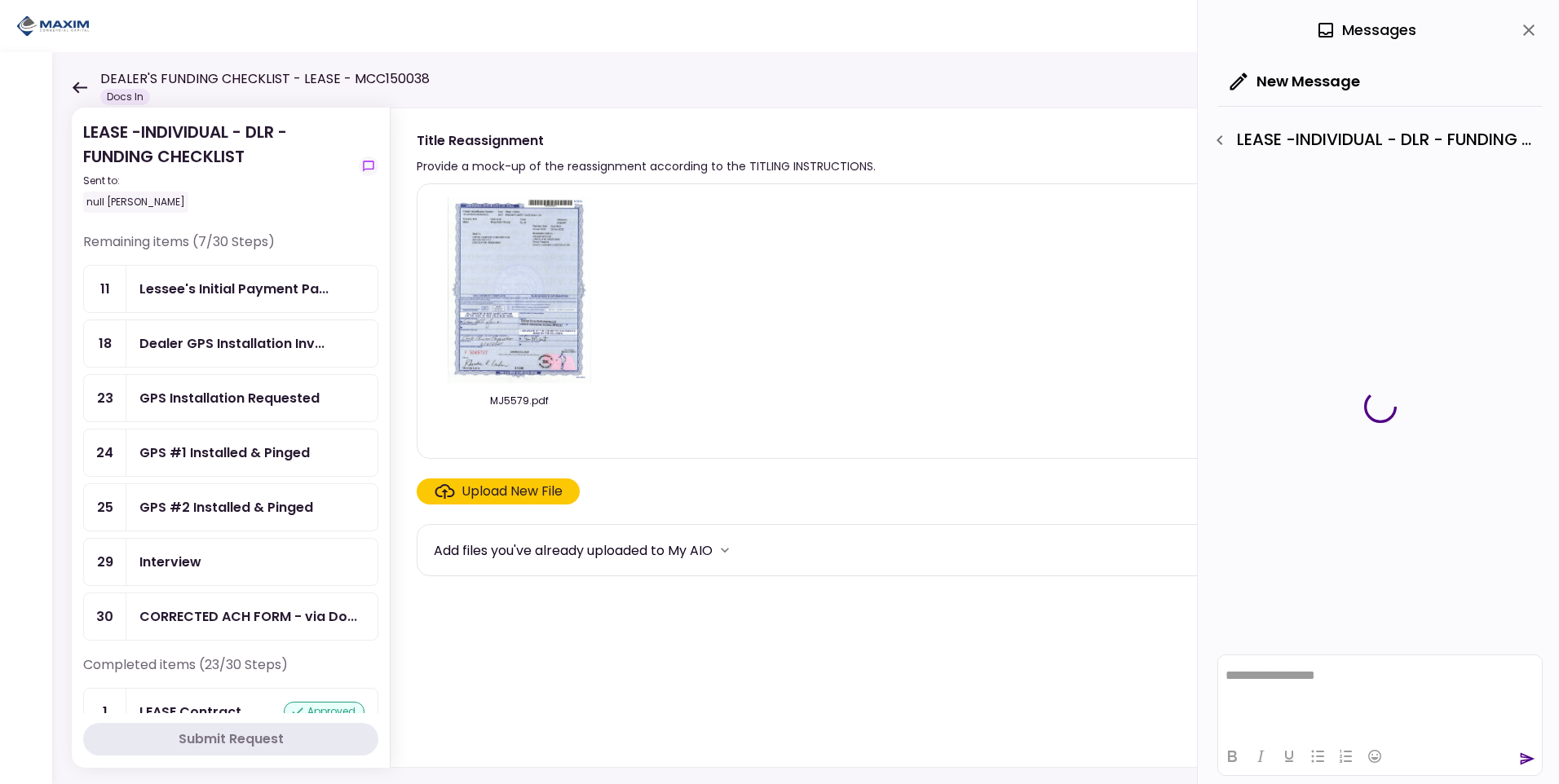
scroll to position [0, 0]
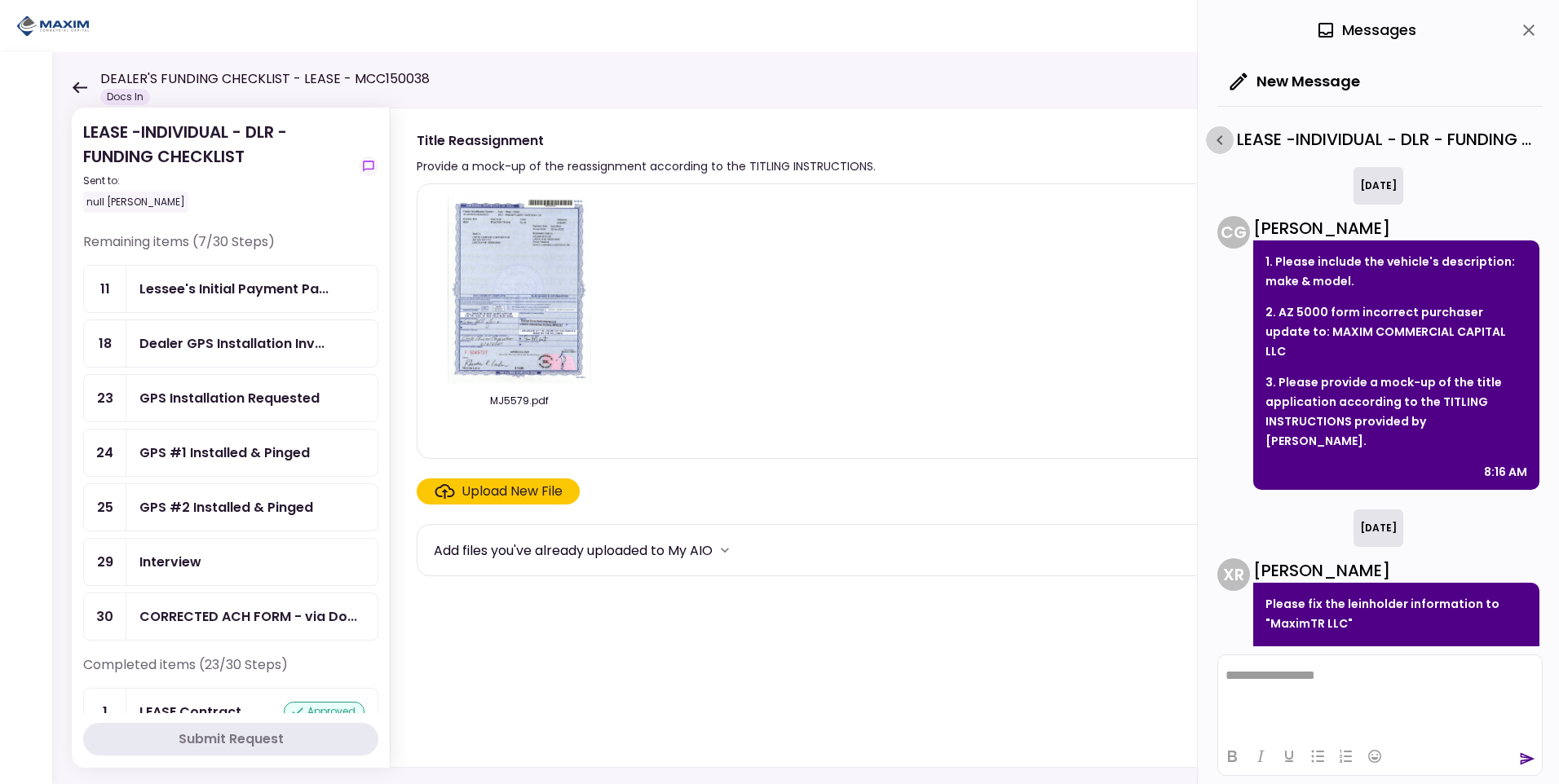
click at [1217, 139] on icon "button" at bounding box center [1219, 140] width 20 height 20
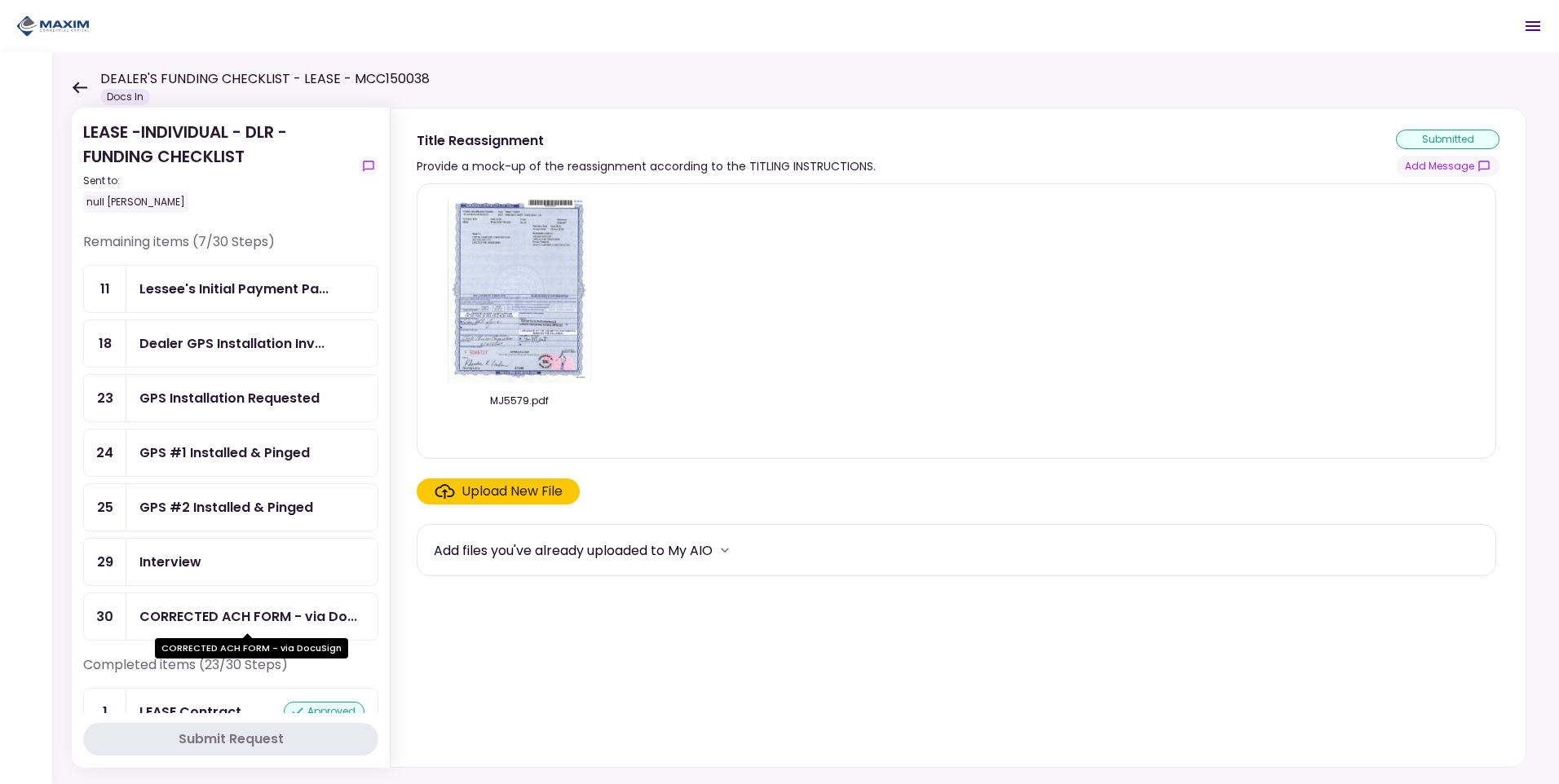
click at [242, 612] on div "CORRECTED ACH FORM - via Do..." at bounding box center [248, 617] width 217 height 20
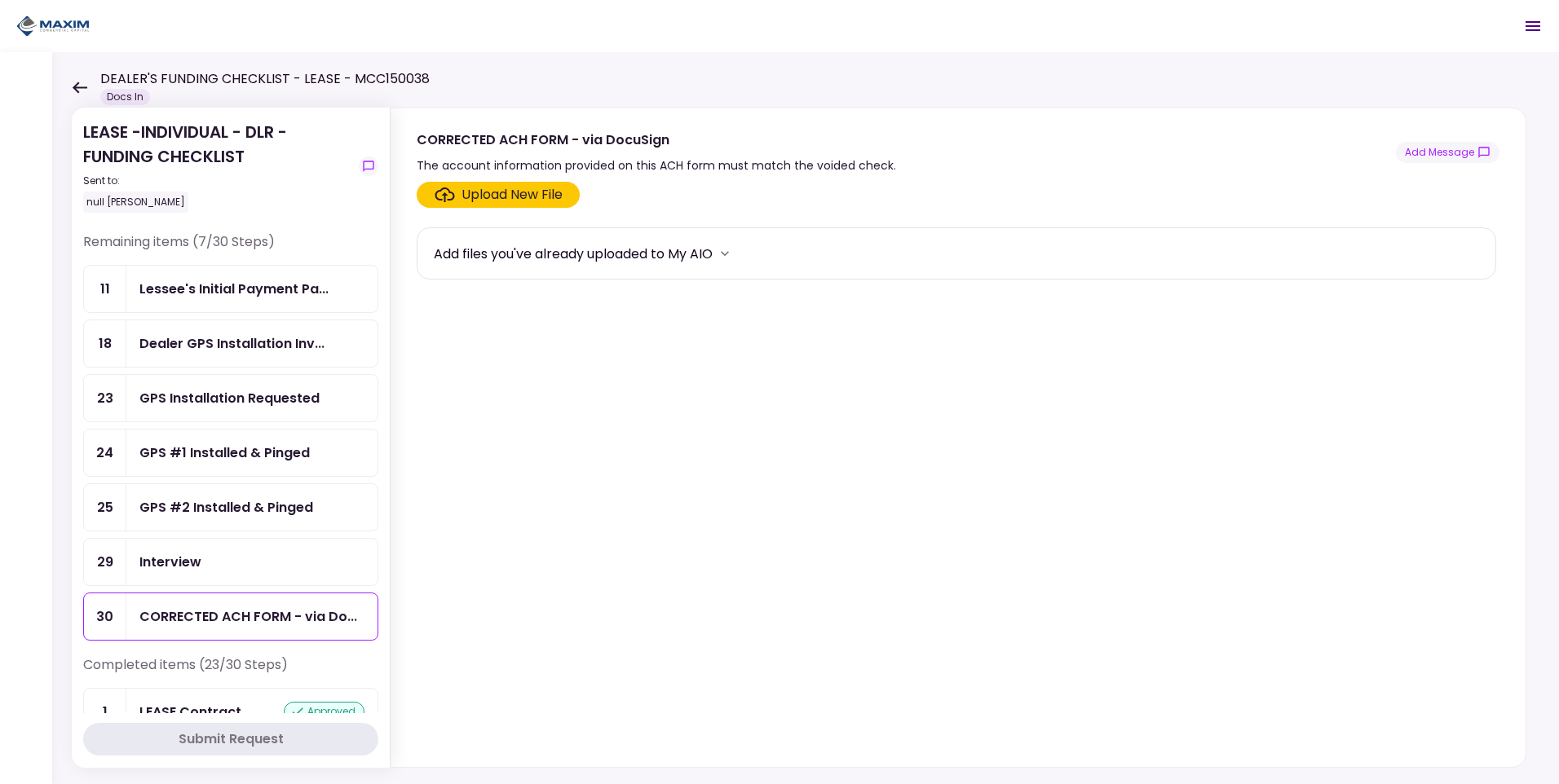
click at [221, 403] on div "GPS Installation Requested" at bounding box center [229, 398] width 180 height 20
